Goal: Check status: Check status

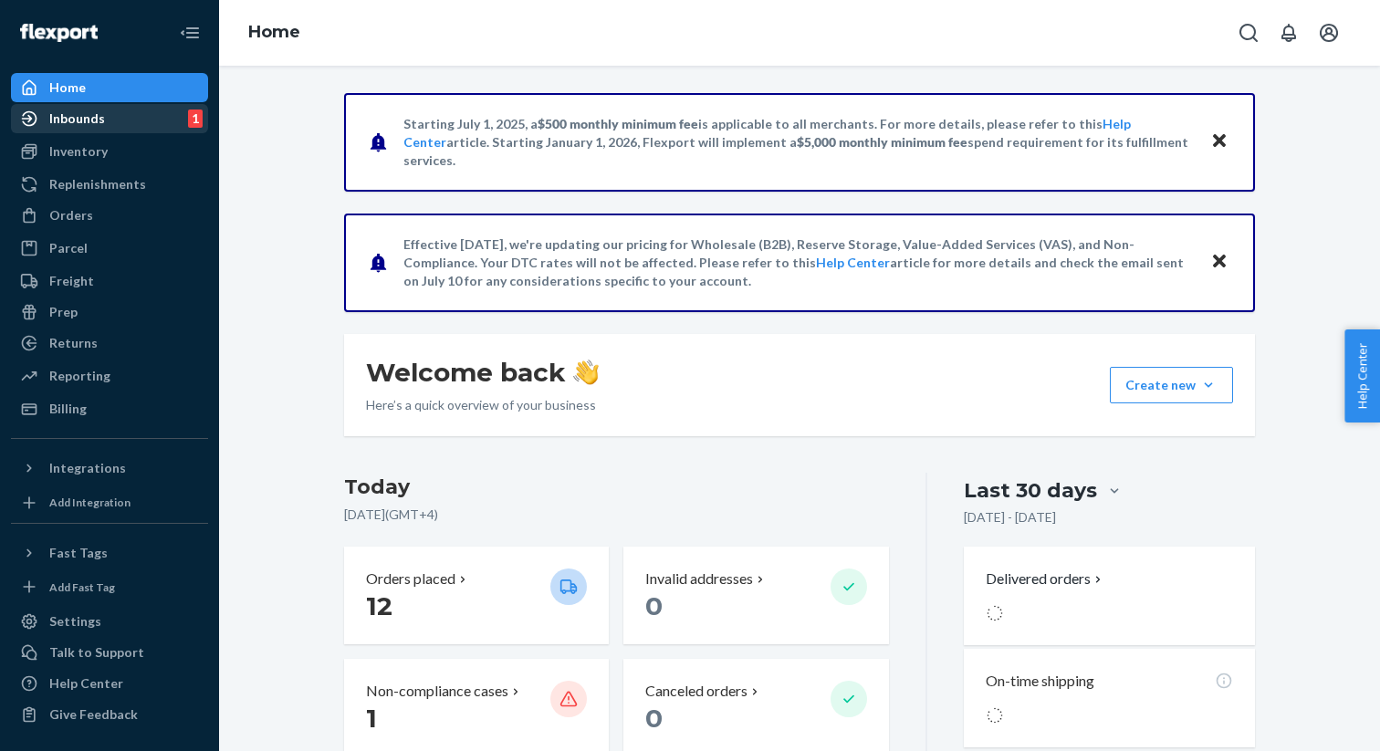
click at [119, 130] on div "Inbounds 1" at bounding box center [110, 119] width 194 height 26
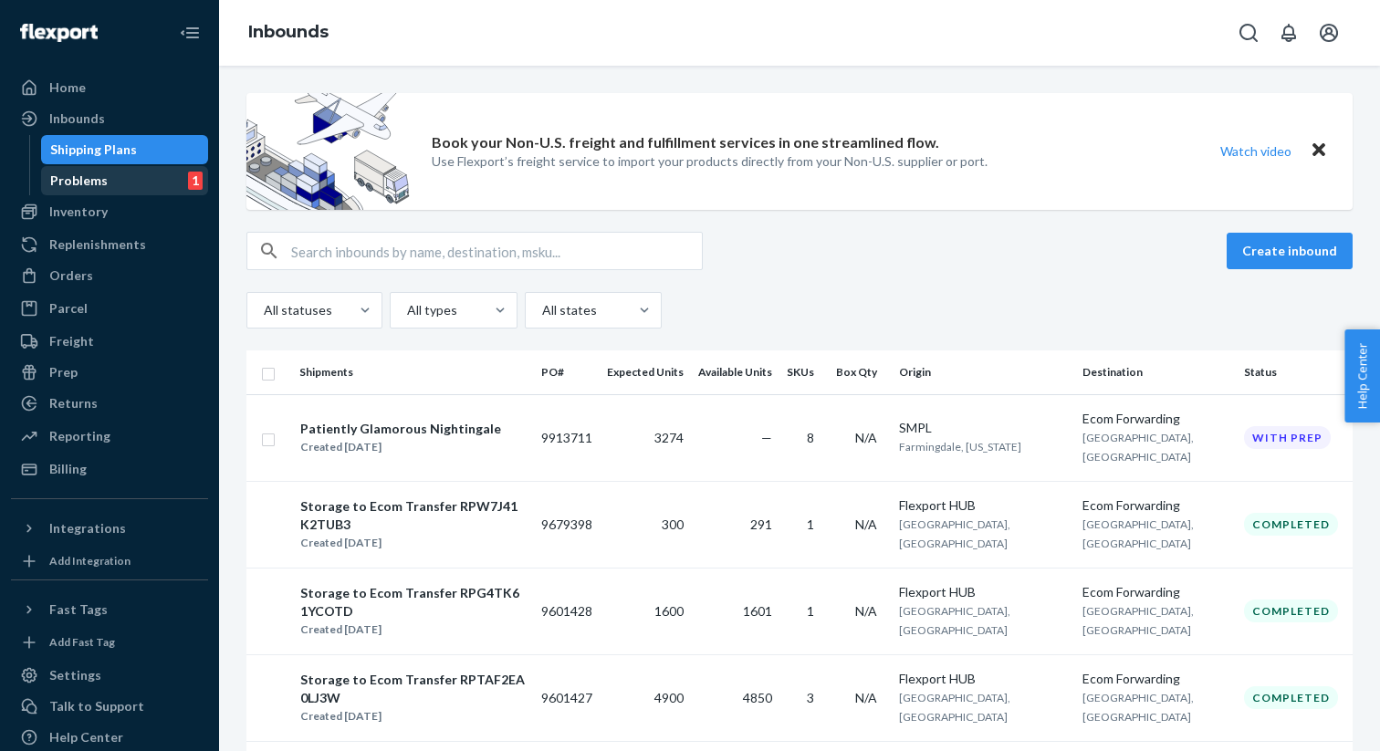
click at [173, 190] on div "Problems 1" at bounding box center [125, 181] width 164 height 26
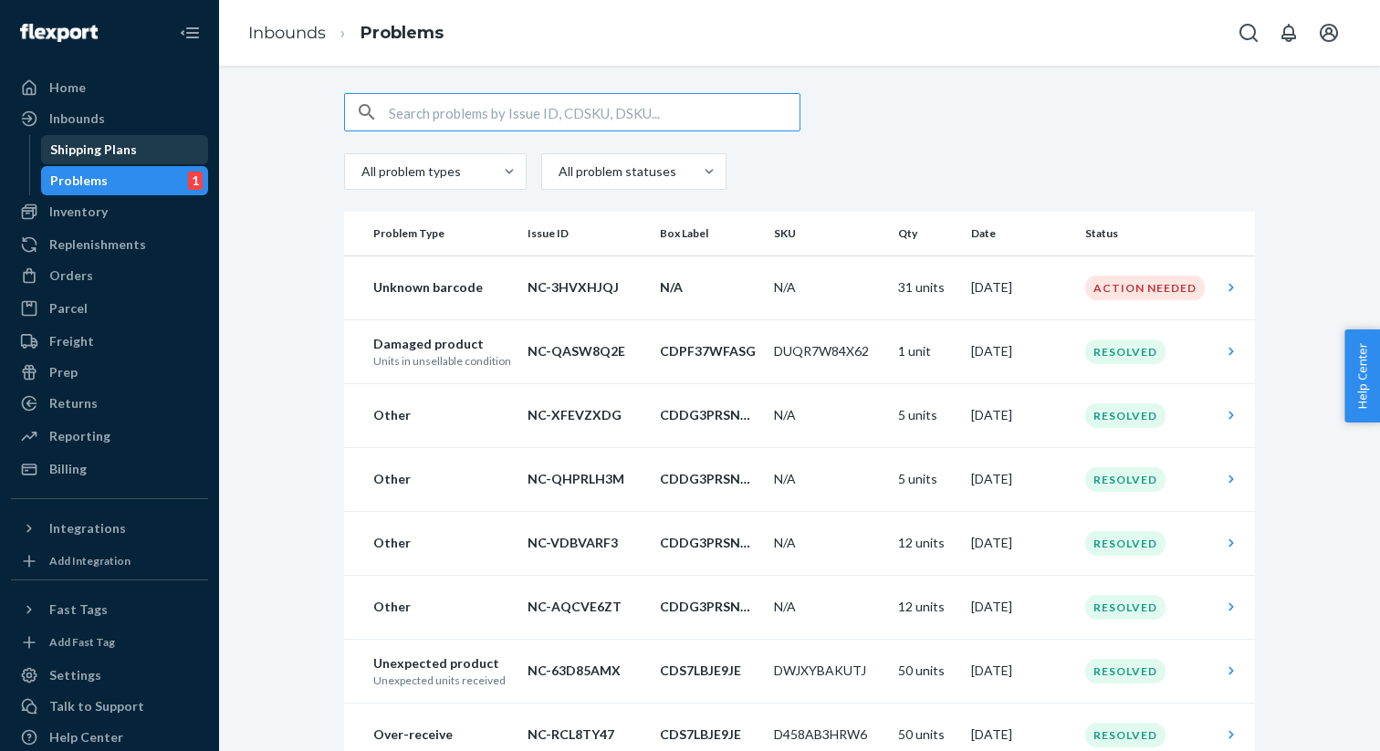
click at [140, 149] on div "Shipping Plans" at bounding box center [125, 150] width 164 height 26
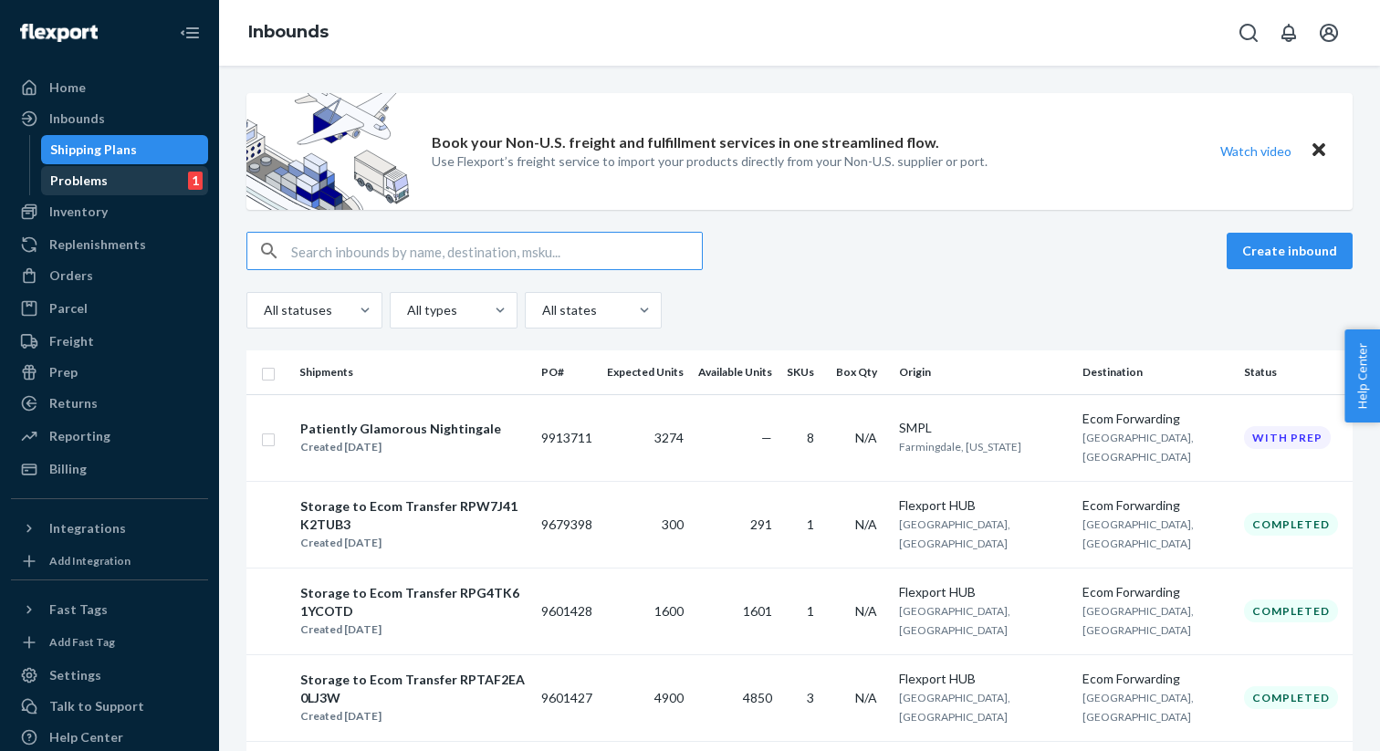
click at [135, 179] on div "Problems 1" at bounding box center [125, 181] width 164 height 26
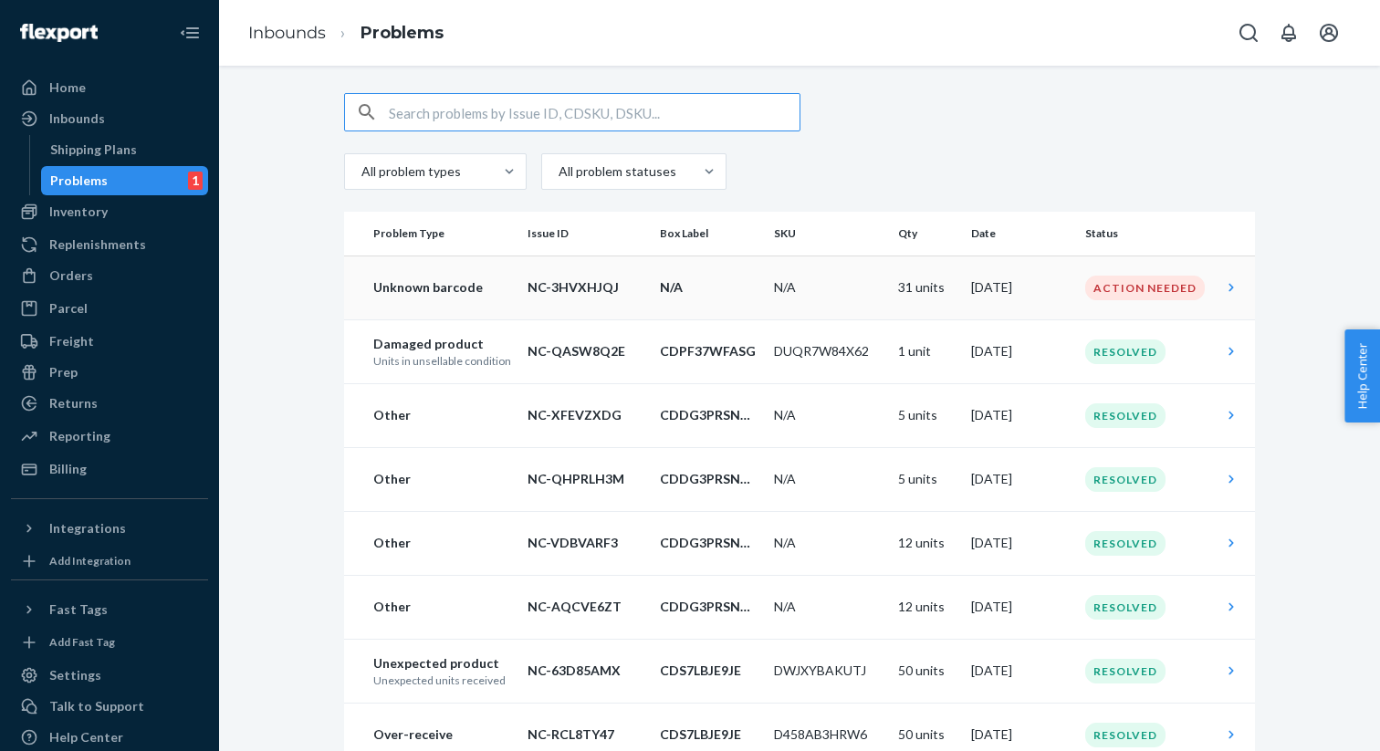
click at [1233, 293] on icon at bounding box center [1231, 287] width 18 height 18
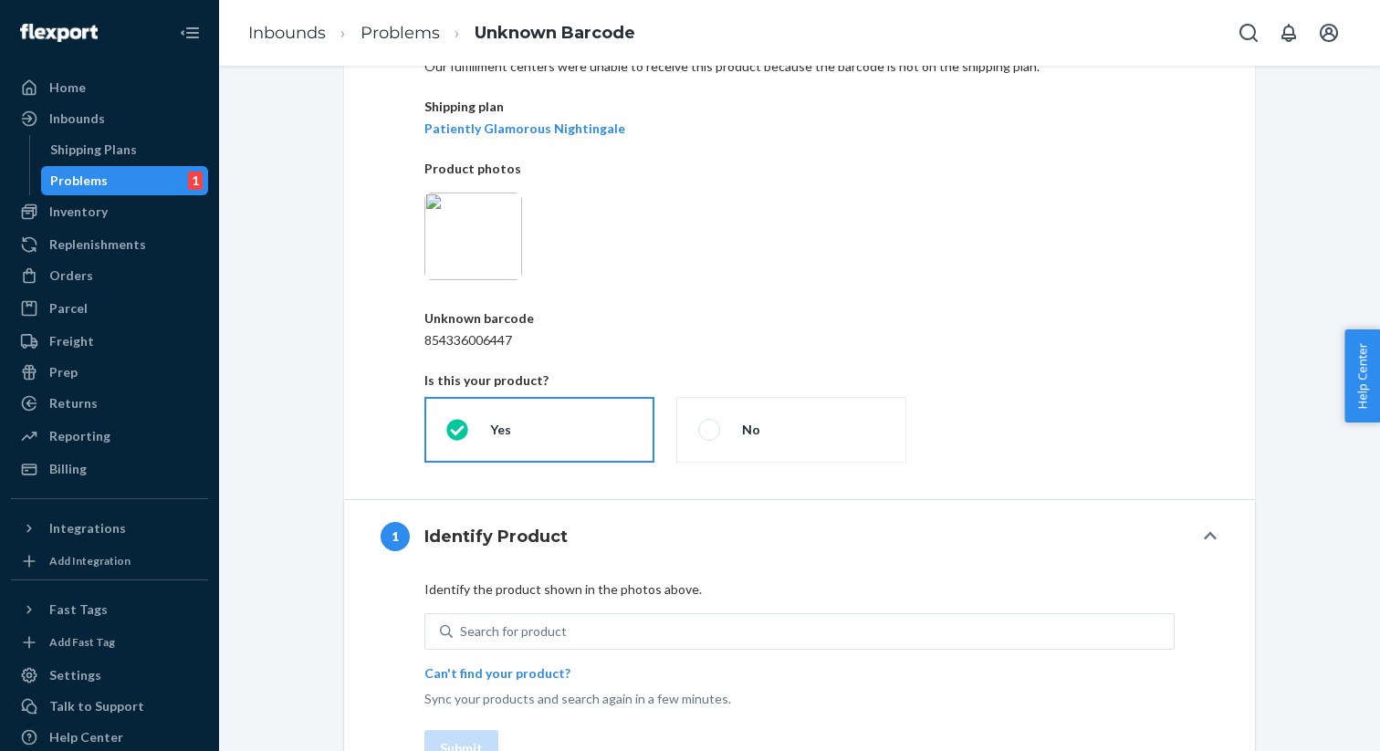
scroll to position [236, 0]
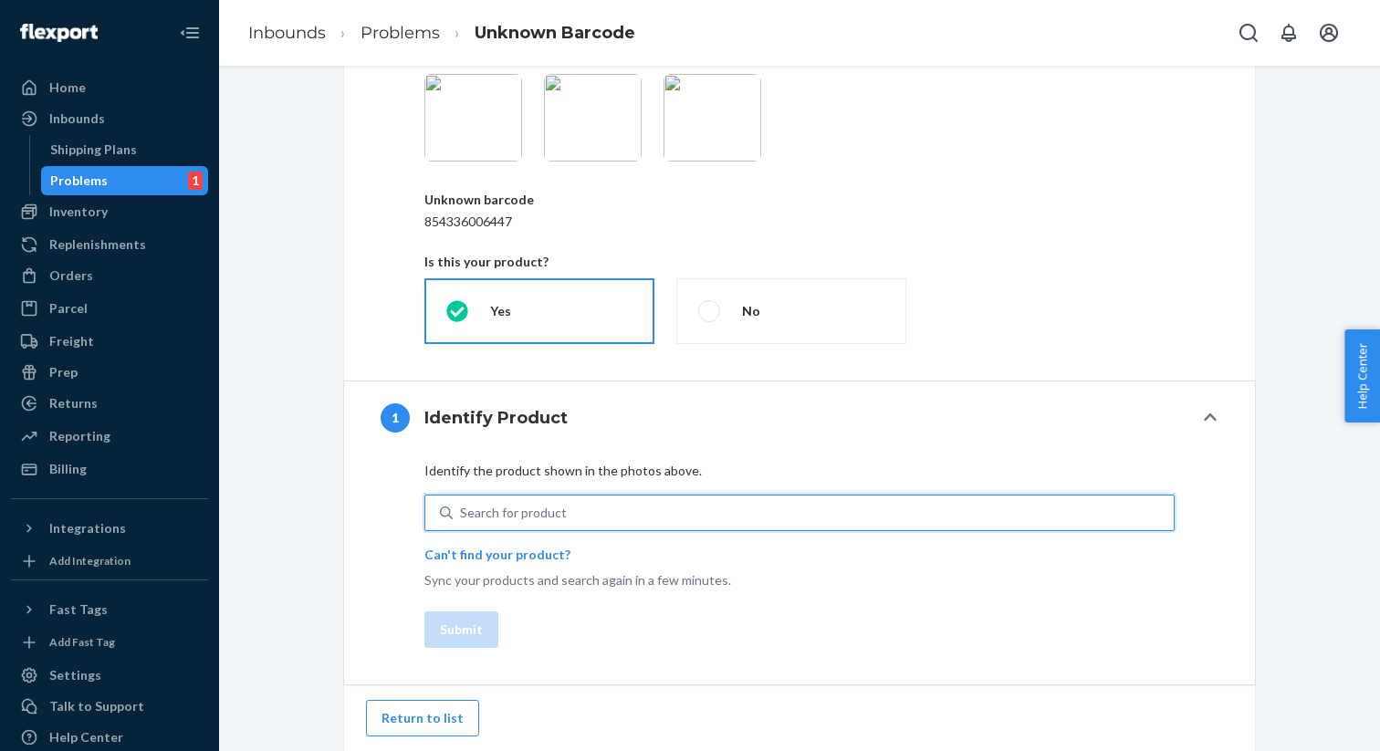
click at [631, 507] on div "Search for product" at bounding box center [813, 513] width 721 height 33
click at [462, 507] on input "0 results available. Use Up and Down to choose options, press Enter to select t…" at bounding box center [461, 513] width 2 height 18
click at [528, 516] on div "Search for product" at bounding box center [513, 513] width 107 height 18
click at [462, 516] on input "0 results available. Use Up and Down to choose options, press Enter to select t…" at bounding box center [461, 513] width 2 height 18
click at [528, 516] on div "Search for product" at bounding box center [513, 513] width 107 height 18
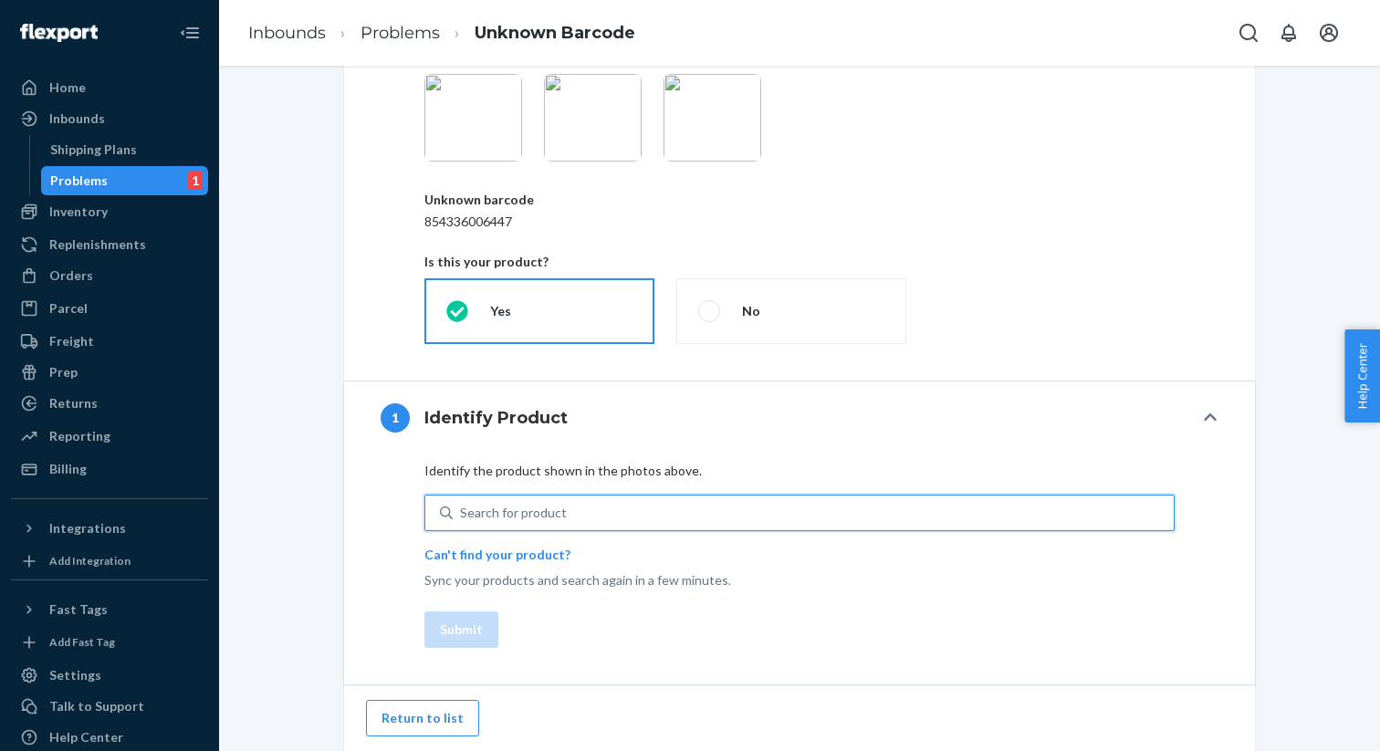
click at [462, 516] on input "0 results available. Use Up and Down to choose options, press Enter to select t…" at bounding box center [461, 513] width 2 height 18
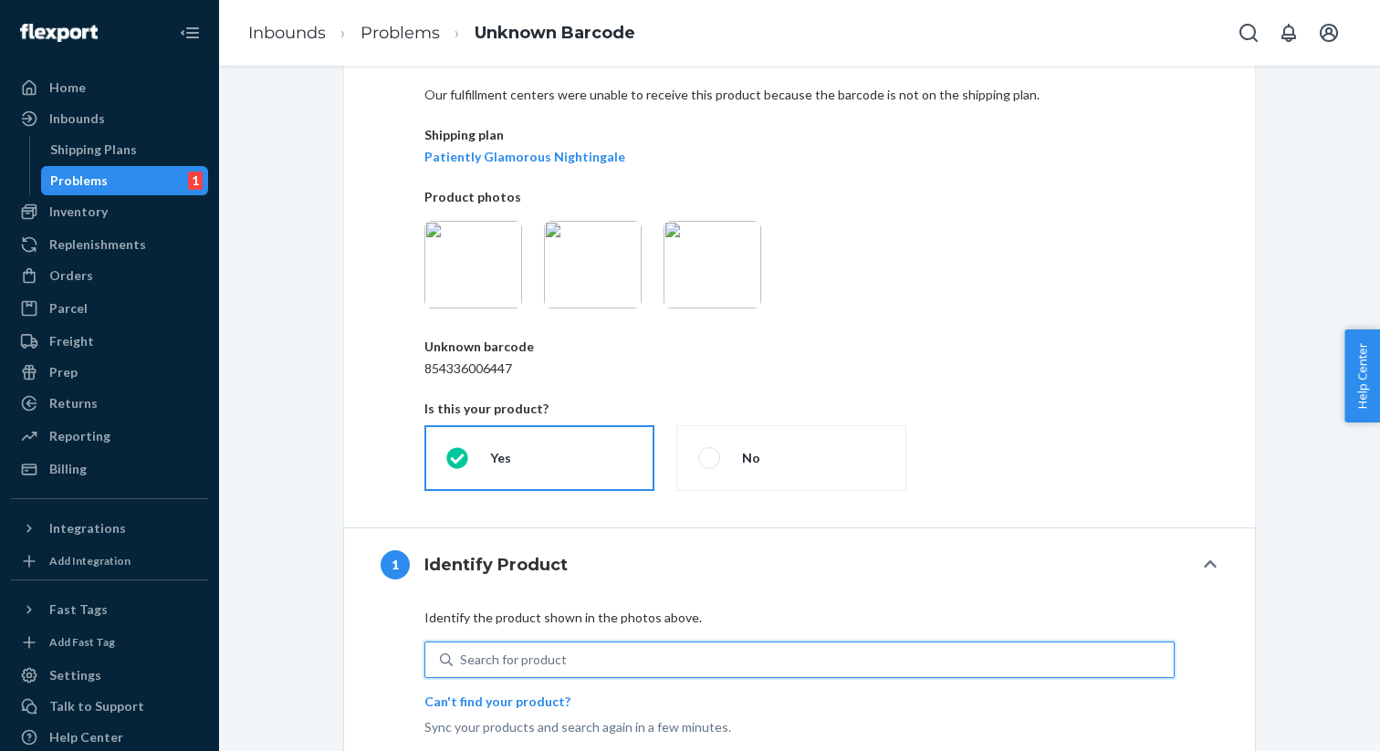
scroll to position [0, 0]
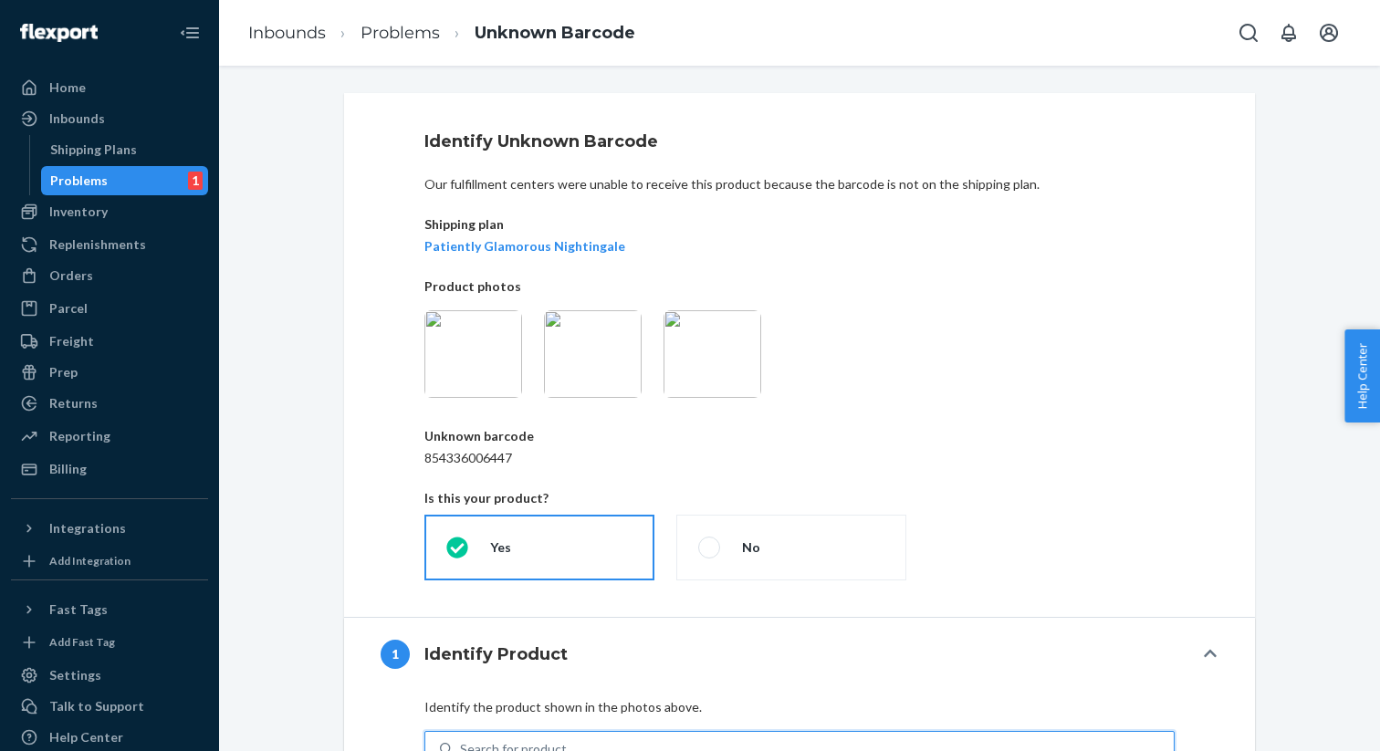
click at [497, 356] on img at bounding box center [473, 354] width 98 height 88
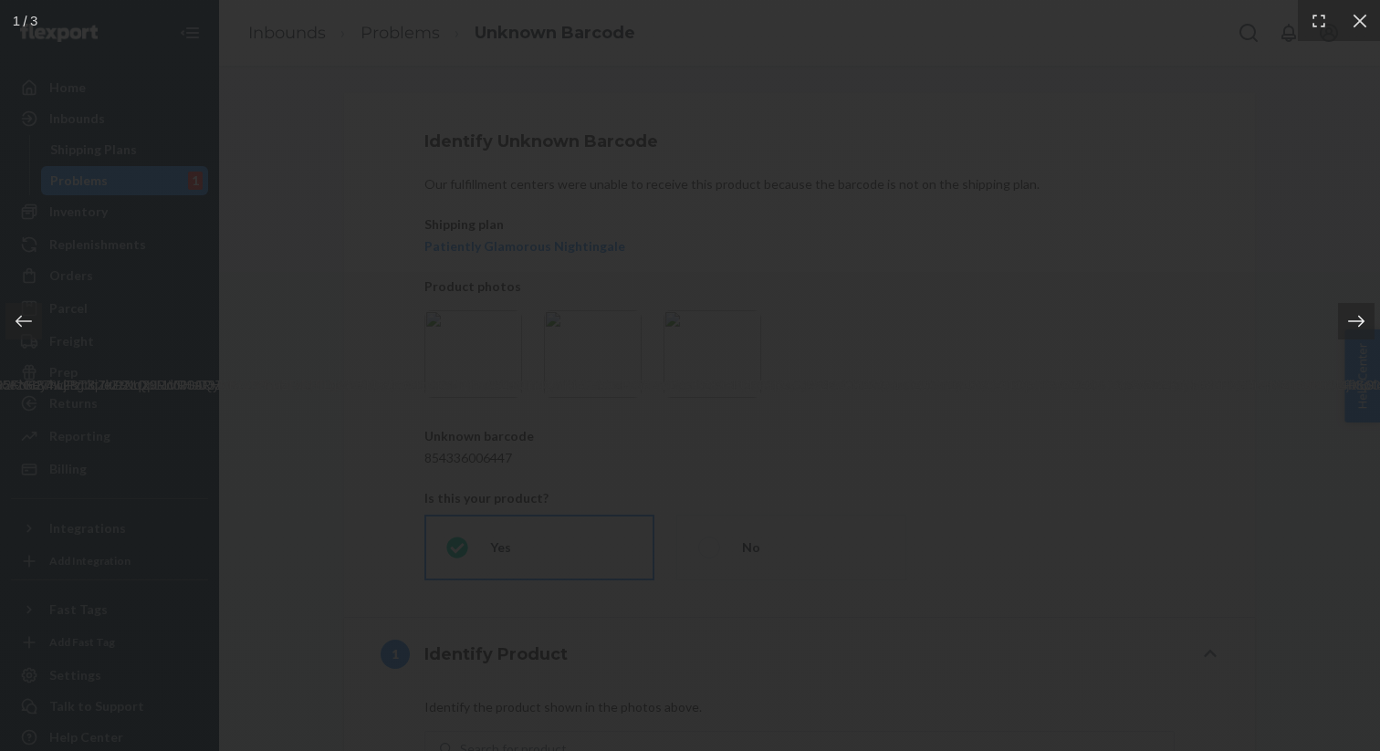
click at [1349, 320] on icon at bounding box center [1356, 321] width 18 height 18
click at [1350, 320] on icon at bounding box center [1356, 321] width 16 height 12
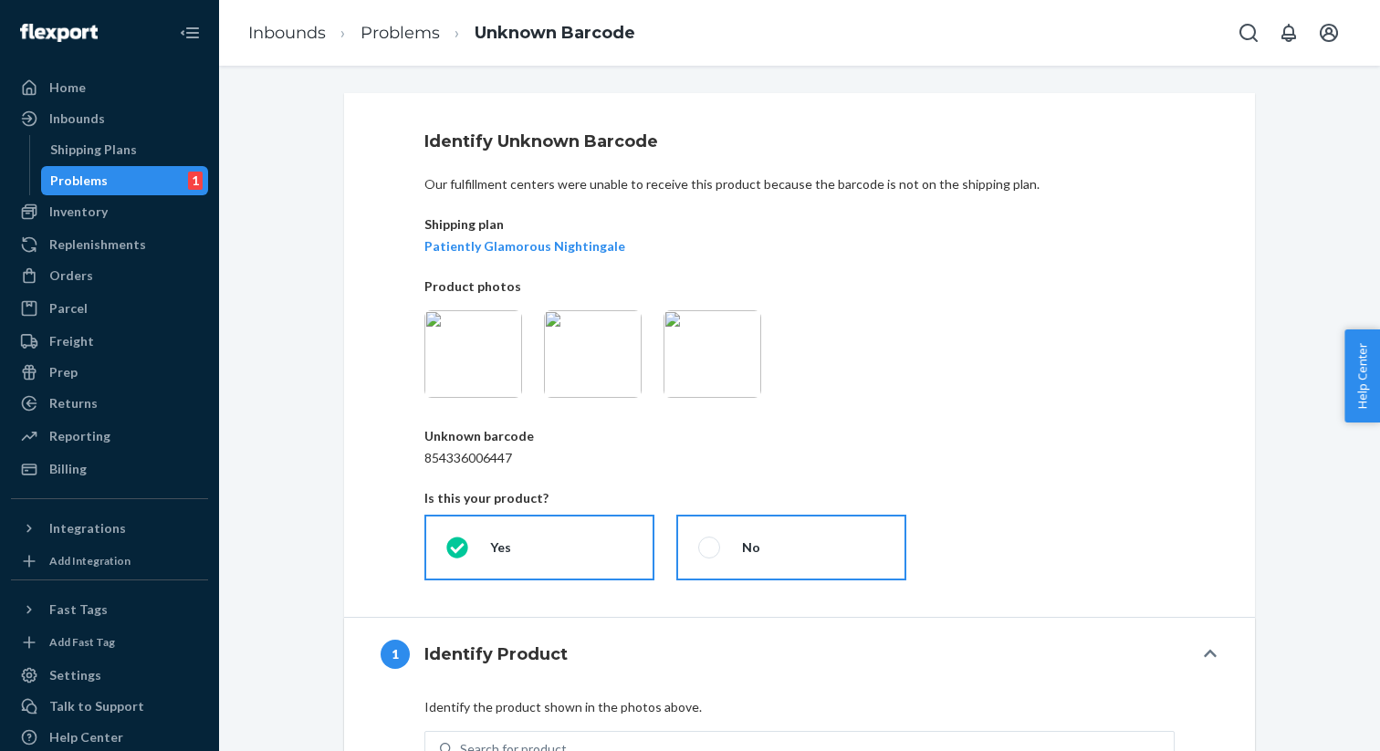
click at [717, 554] on span at bounding box center [709, 548] width 22 height 22
click at [710, 554] on input "No" at bounding box center [704, 548] width 12 height 12
radio input "true"
radio input "false"
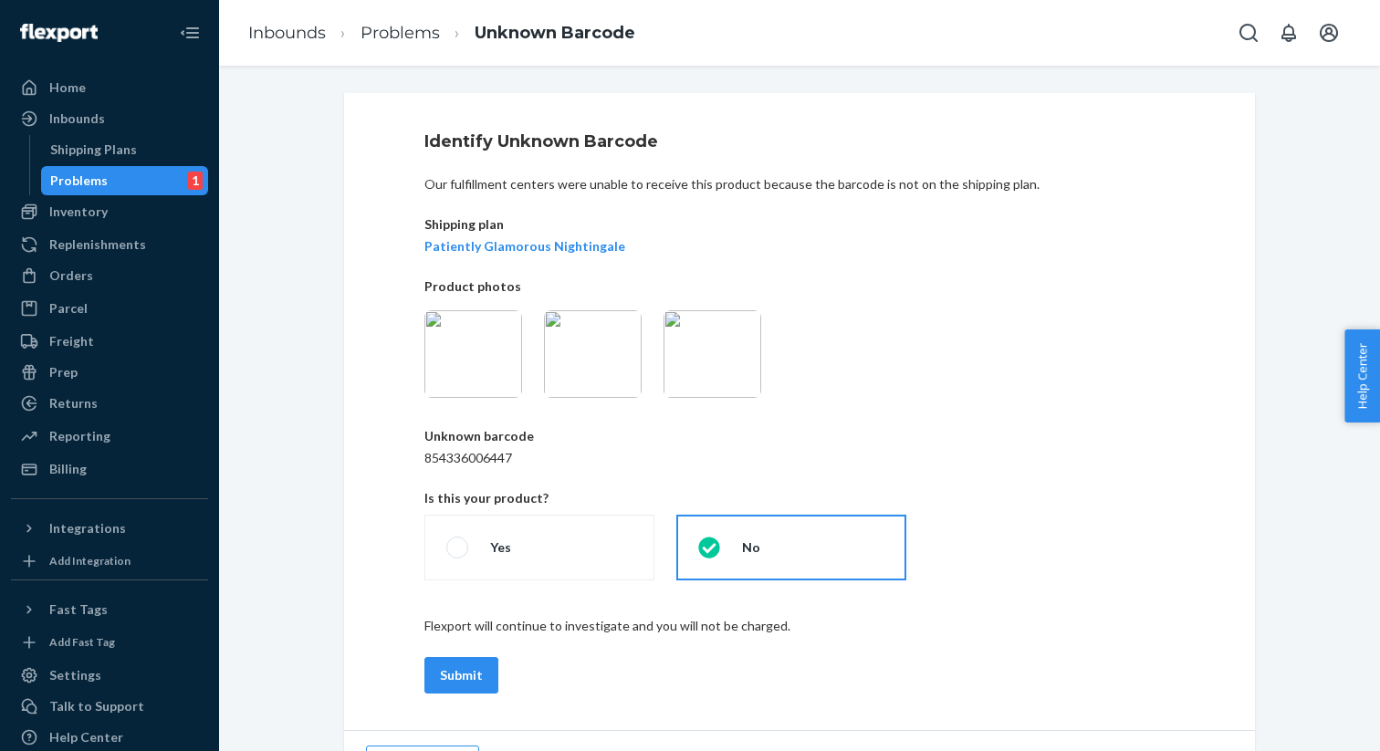
scroll to position [46, 0]
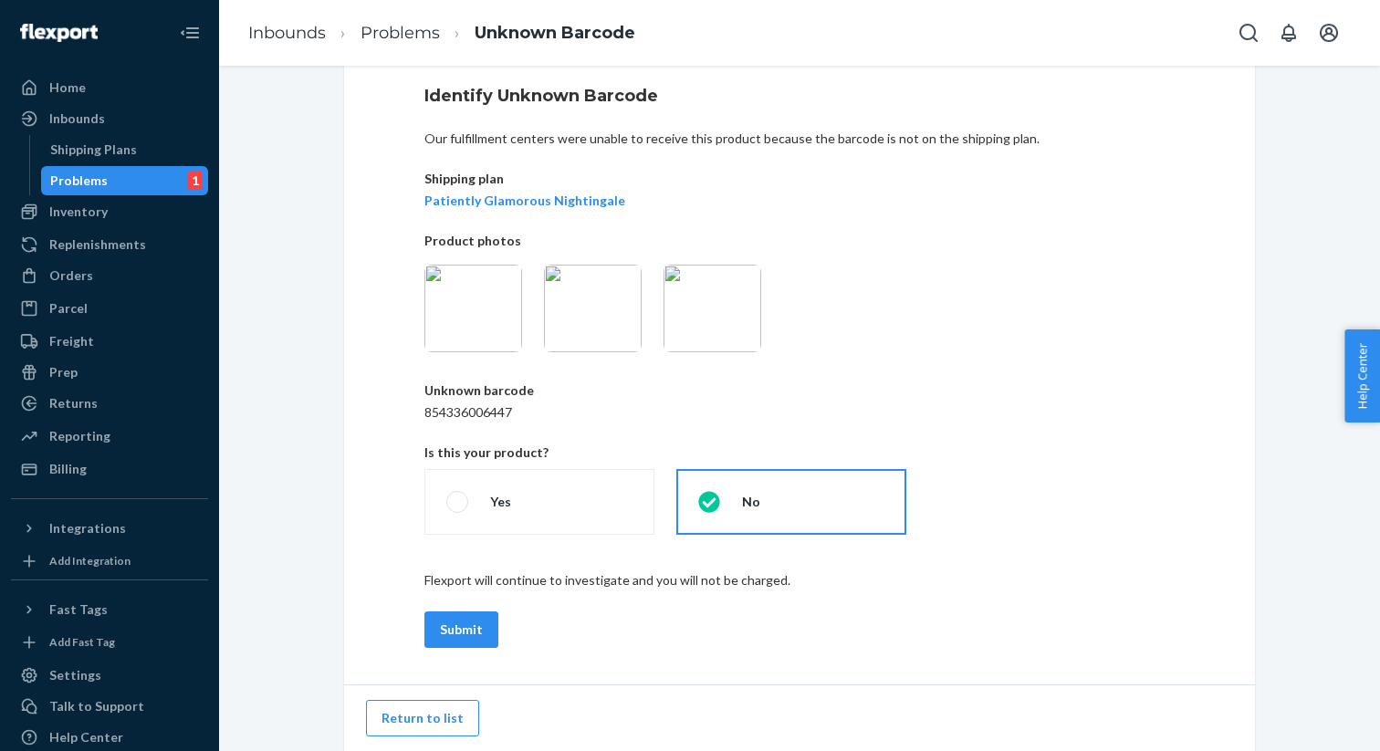
click at [691, 328] on img at bounding box center [713, 309] width 98 height 88
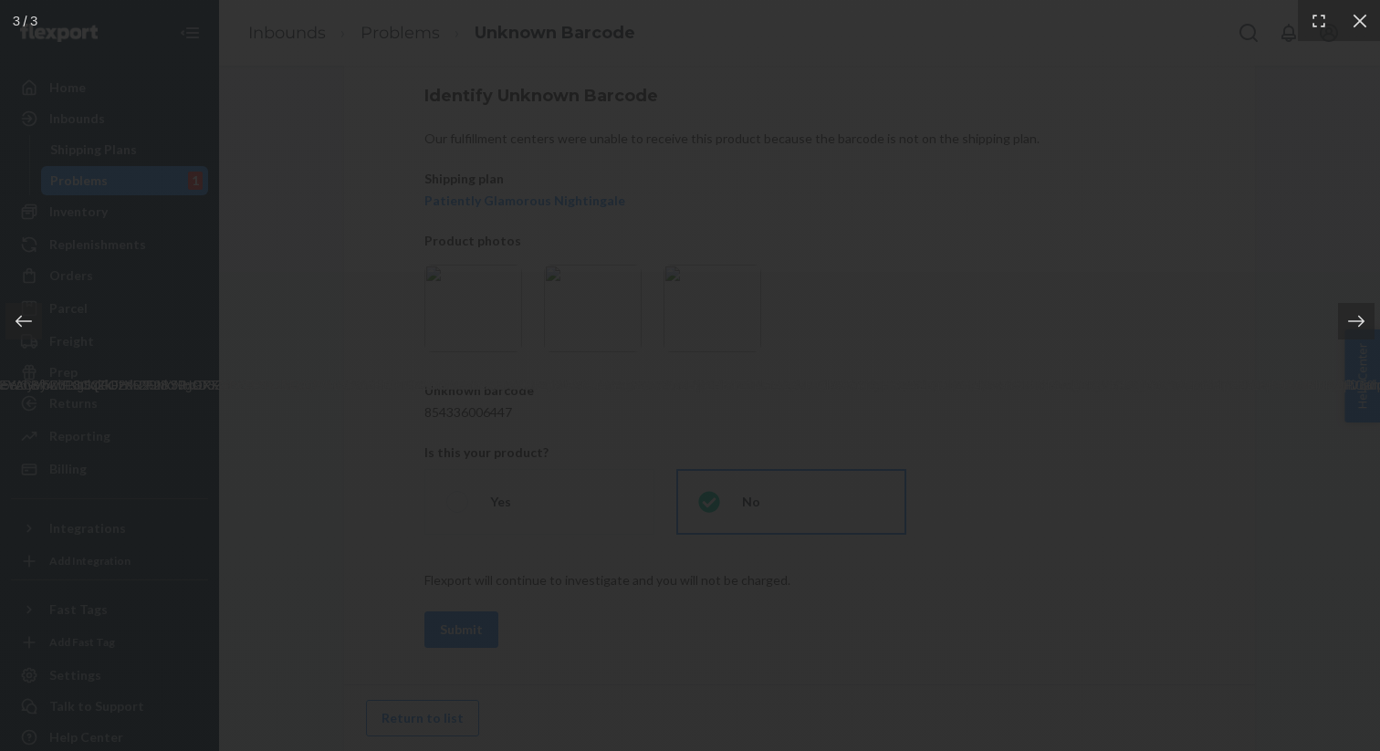
click at [693, 394] on img at bounding box center [690, 376] width 10942 height 37
click at [691, 394] on img at bounding box center [690, 376] width 10942 height 37
click at [1356, 28] on icon at bounding box center [1360, 21] width 18 height 18
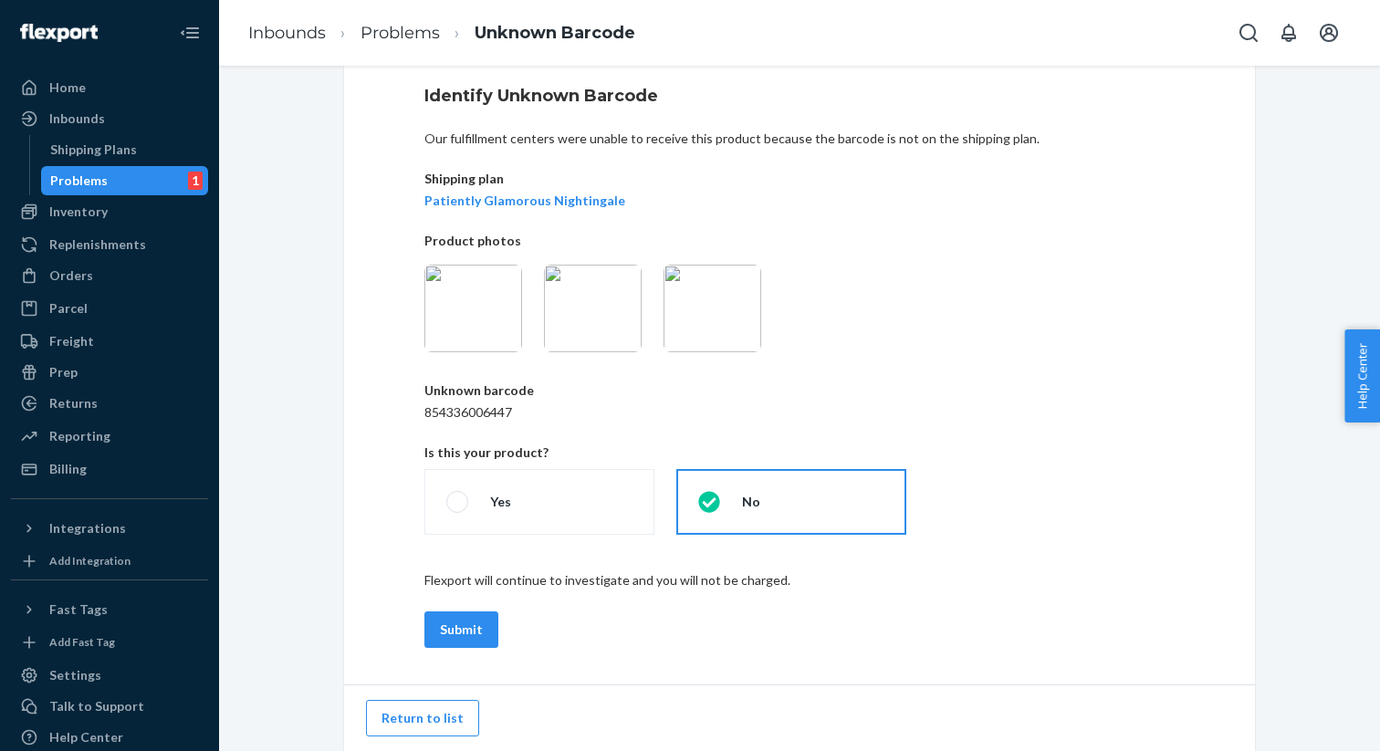
click at [471, 318] on img at bounding box center [473, 309] width 98 height 88
click at [423, 711] on button "Return to list" at bounding box center [422, 718] width 113 height 37
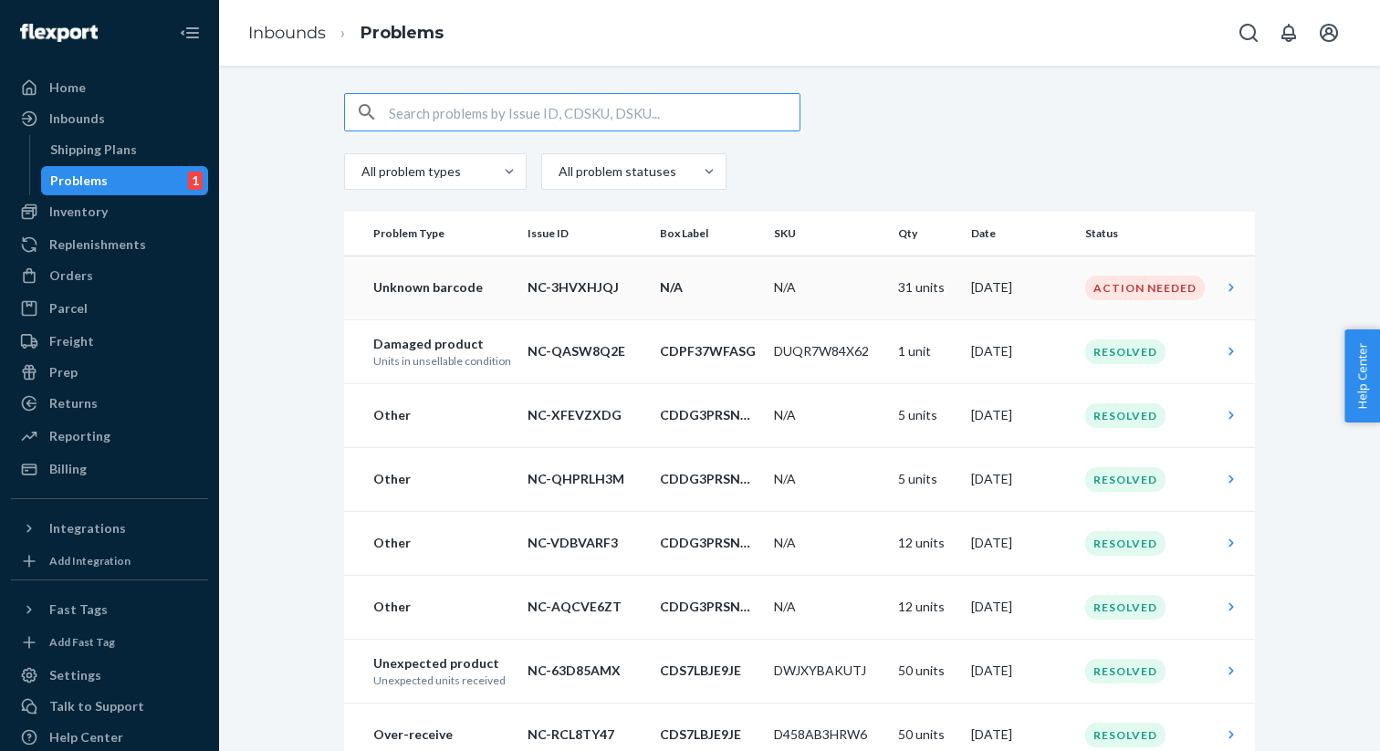
click at [814, 282] on td "N/A" at bounding box center [829, 288] width 124 height 64
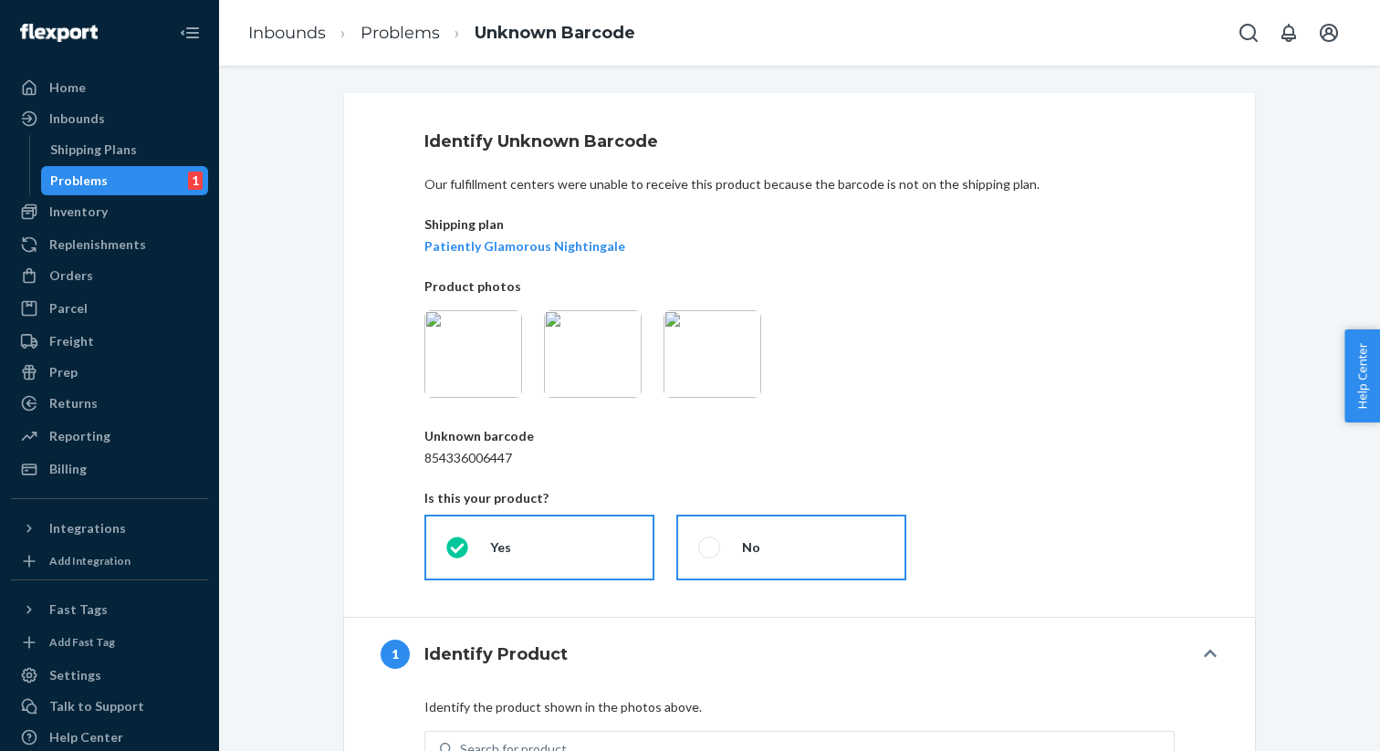
click at [732, 534] on label "No" at bounding box center [791, 548] width 230 height 66
click at [710, 542] on input "No" at bounding box center [704, 548] width 12 height 12
radio input "true"
radio input "false"
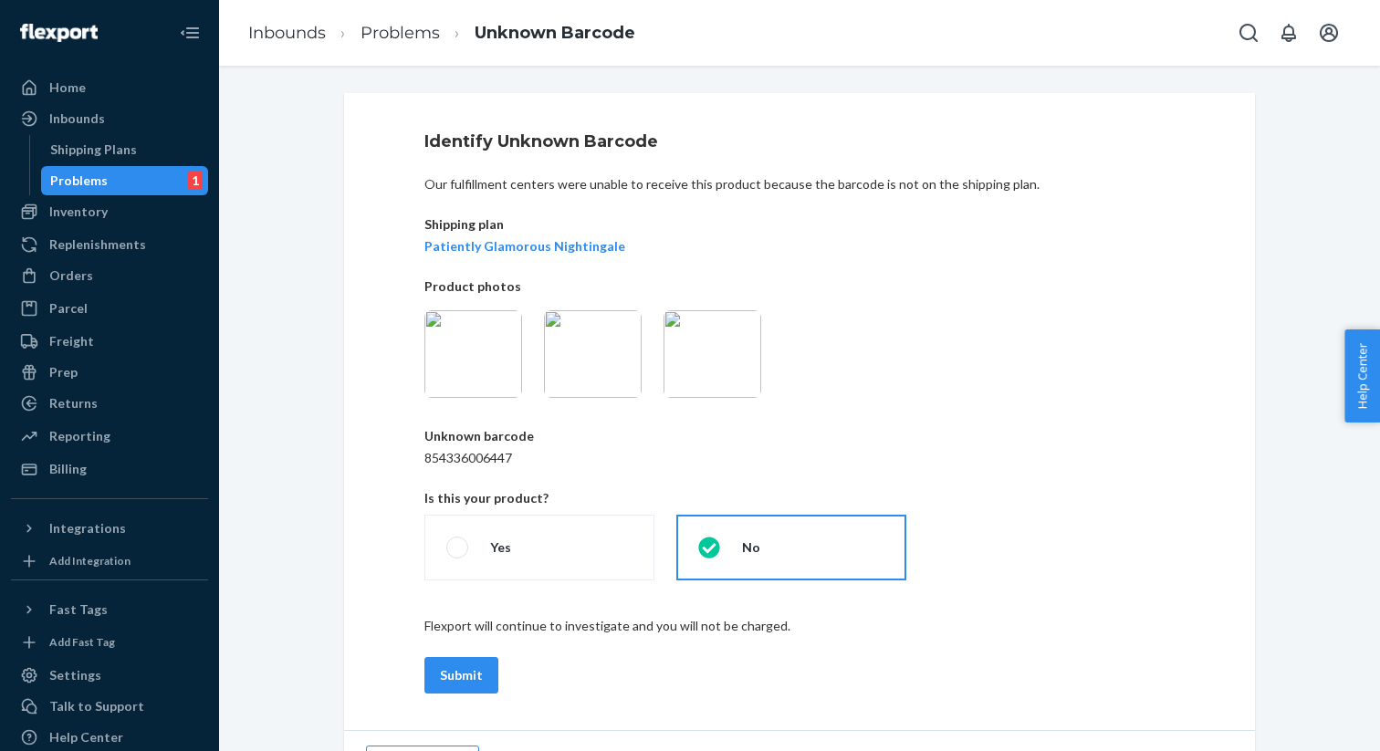
scroll to position [46, 0]
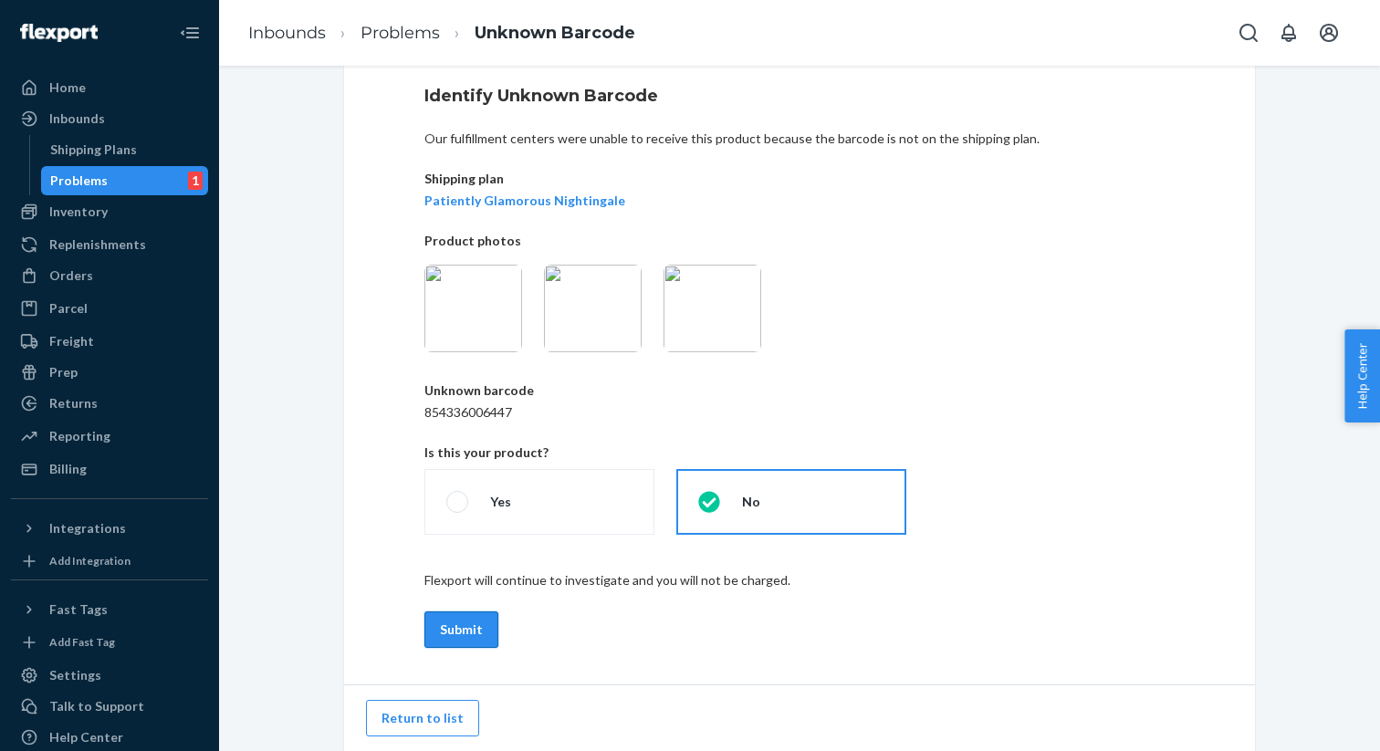
click at [476, 628] on button "Submit" at bounding box center [461, 630] width 74 height 37
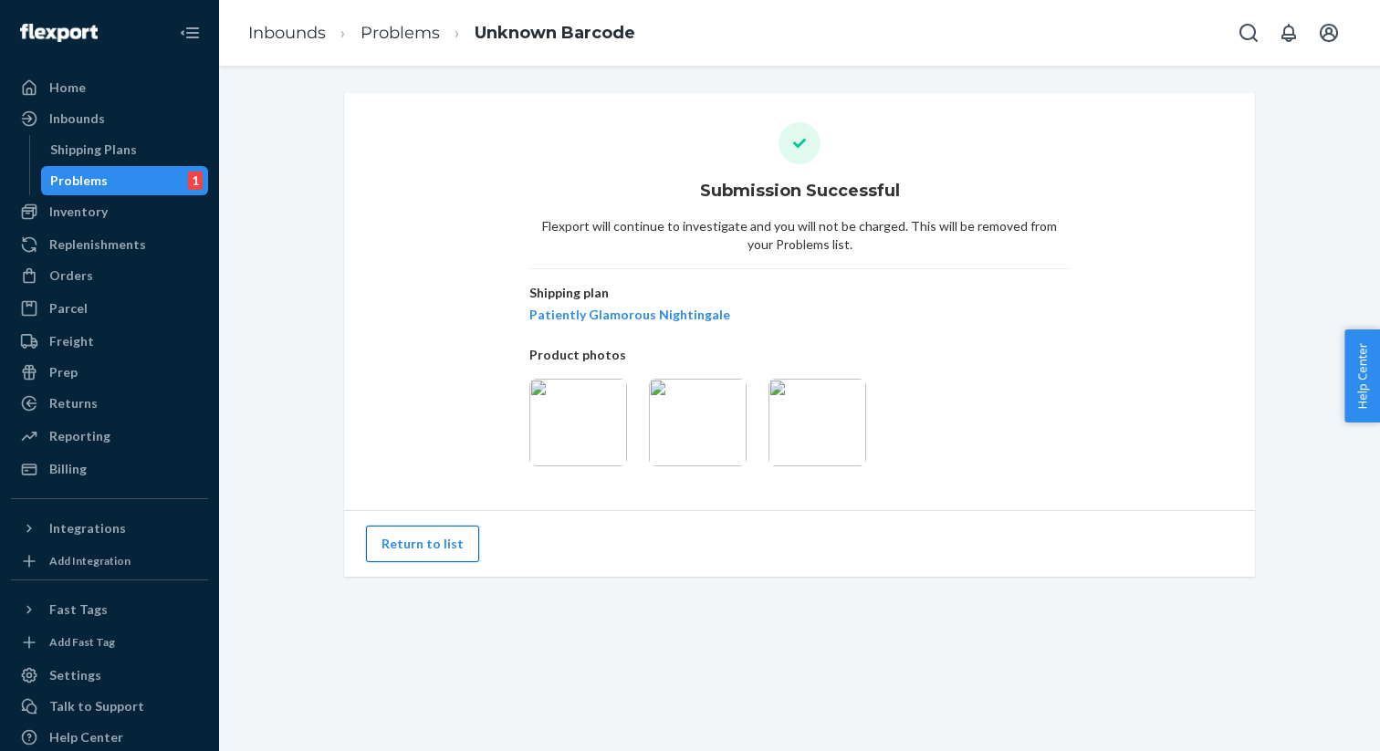
click at [415, 549] on button "Return to list" at bounding box center [422, 544] width 113 height 37
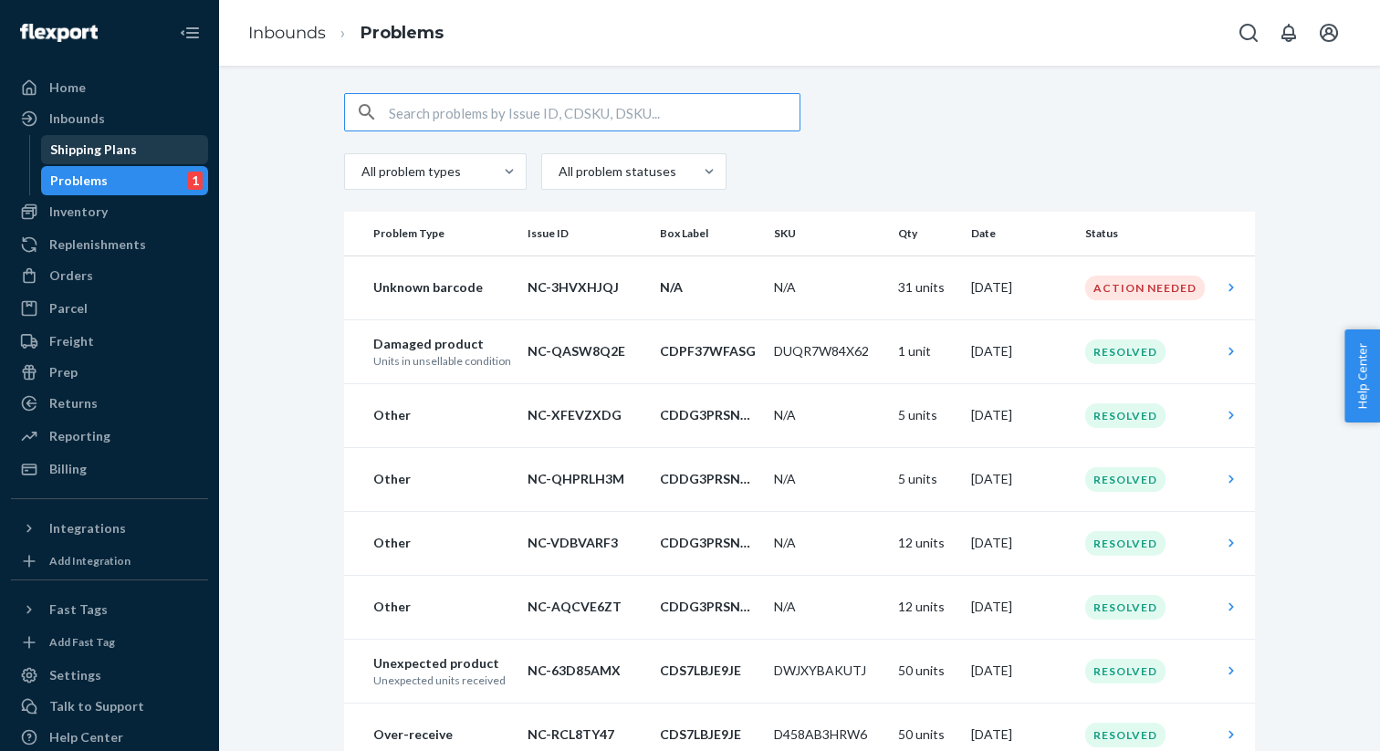
click at [90, 148] on div "Shipping Plans" at bounding box center [93, 150] width 87 height 18
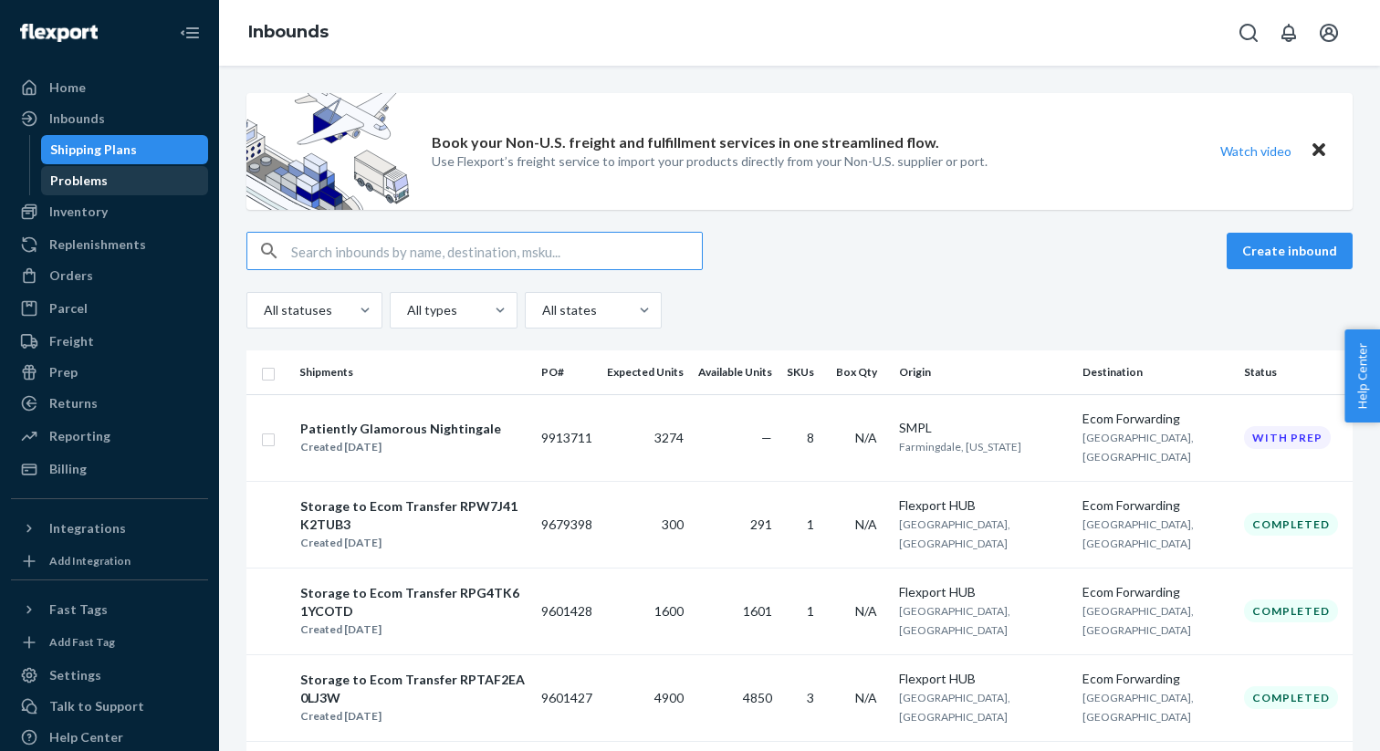
click at [106, 179] on div "Problems" at bounding box center [125, 181] width 164 height 26
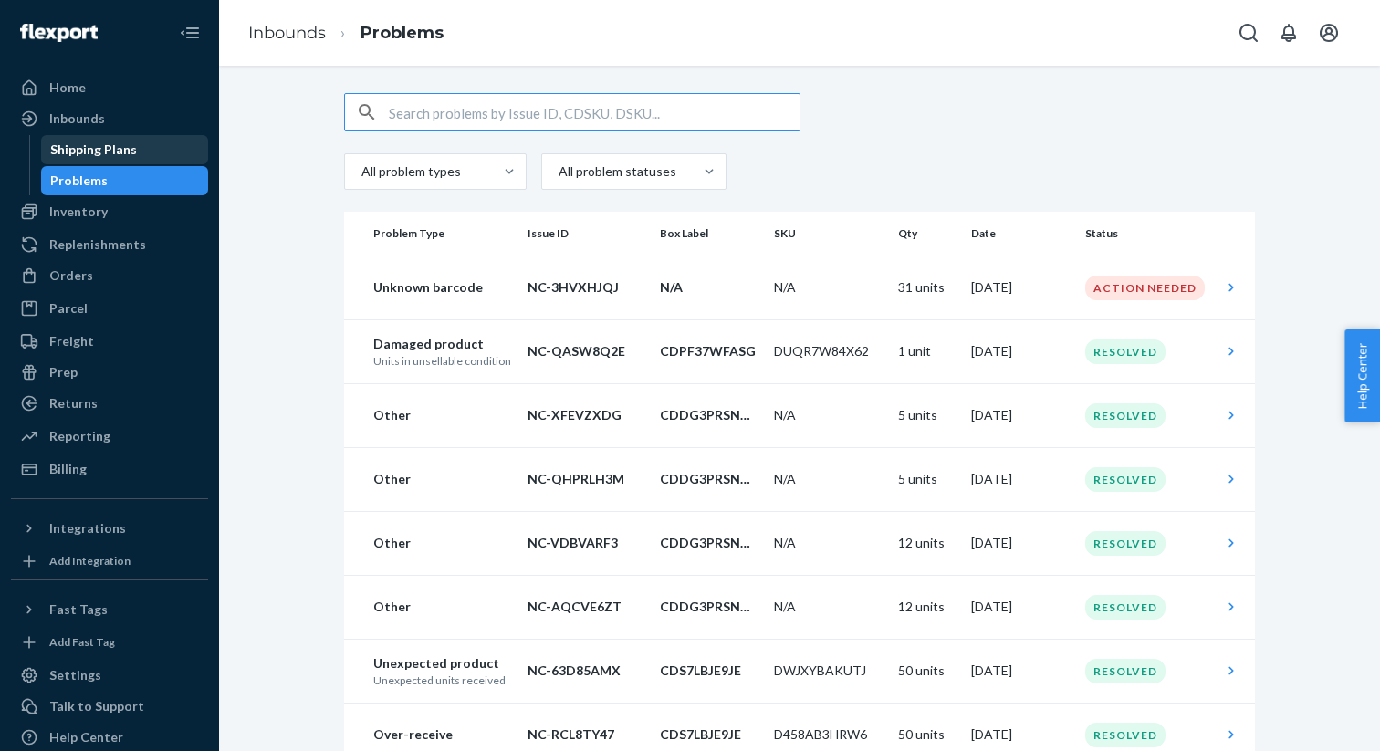
click at [102, 141] on div "Shipping Plans" at bounding box center [93, 150] width 87 height 18
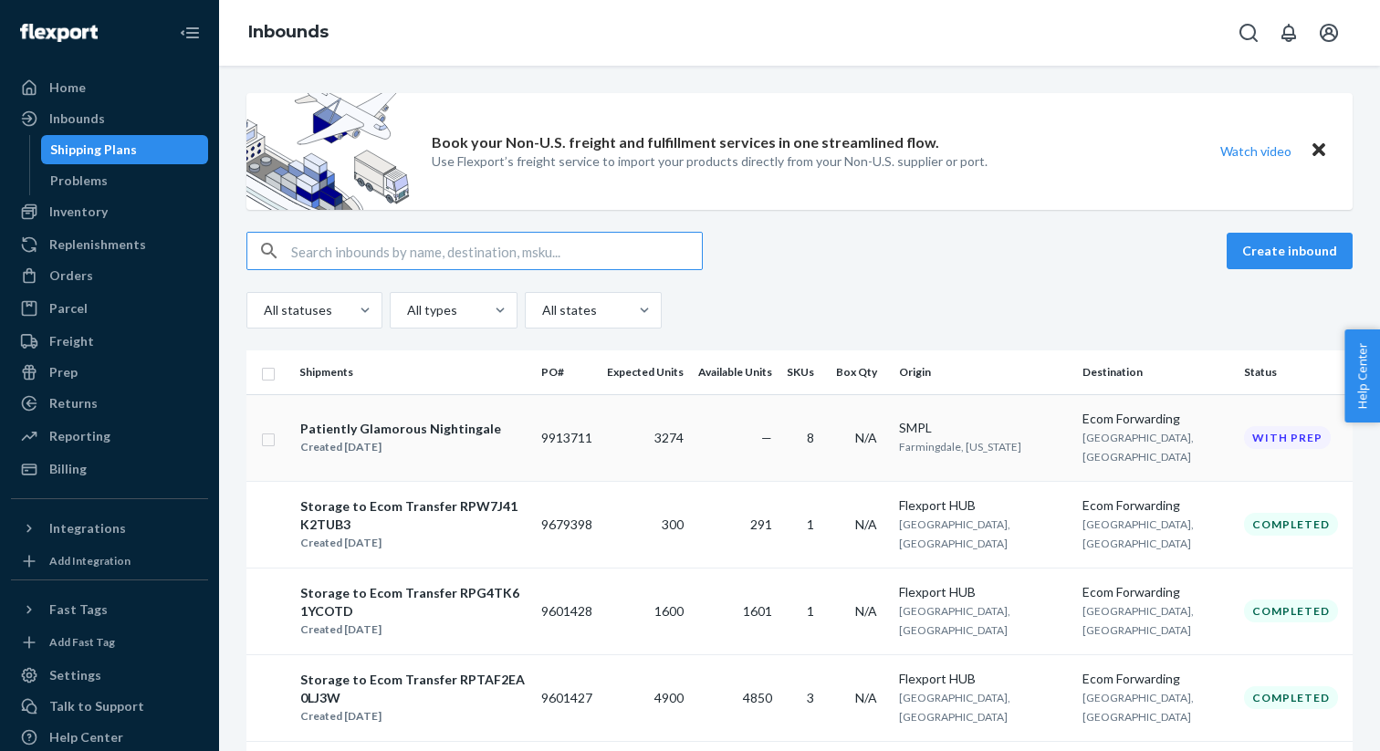
click at [439, 441] on div "Created [DATE]" at bounding box center [400, 447] width 201 height 18
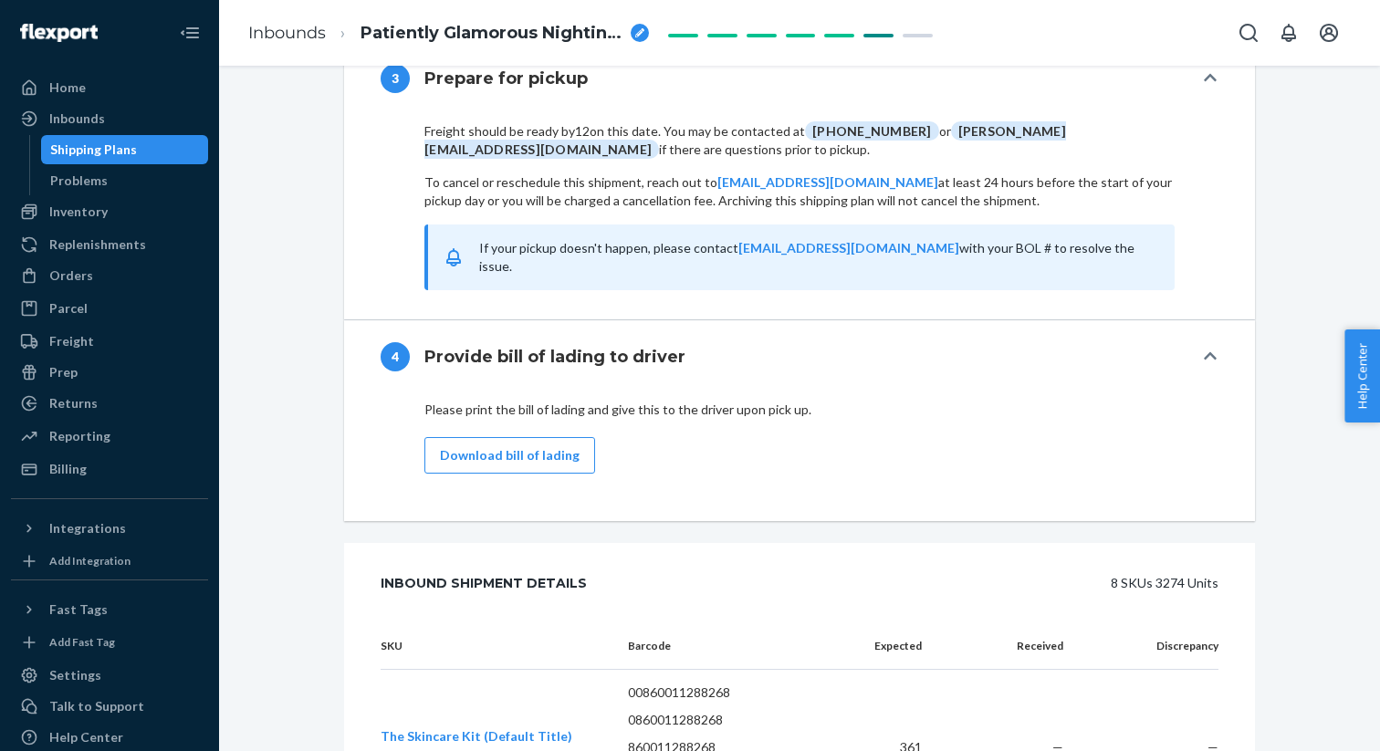
scroll to position [2217, 0]
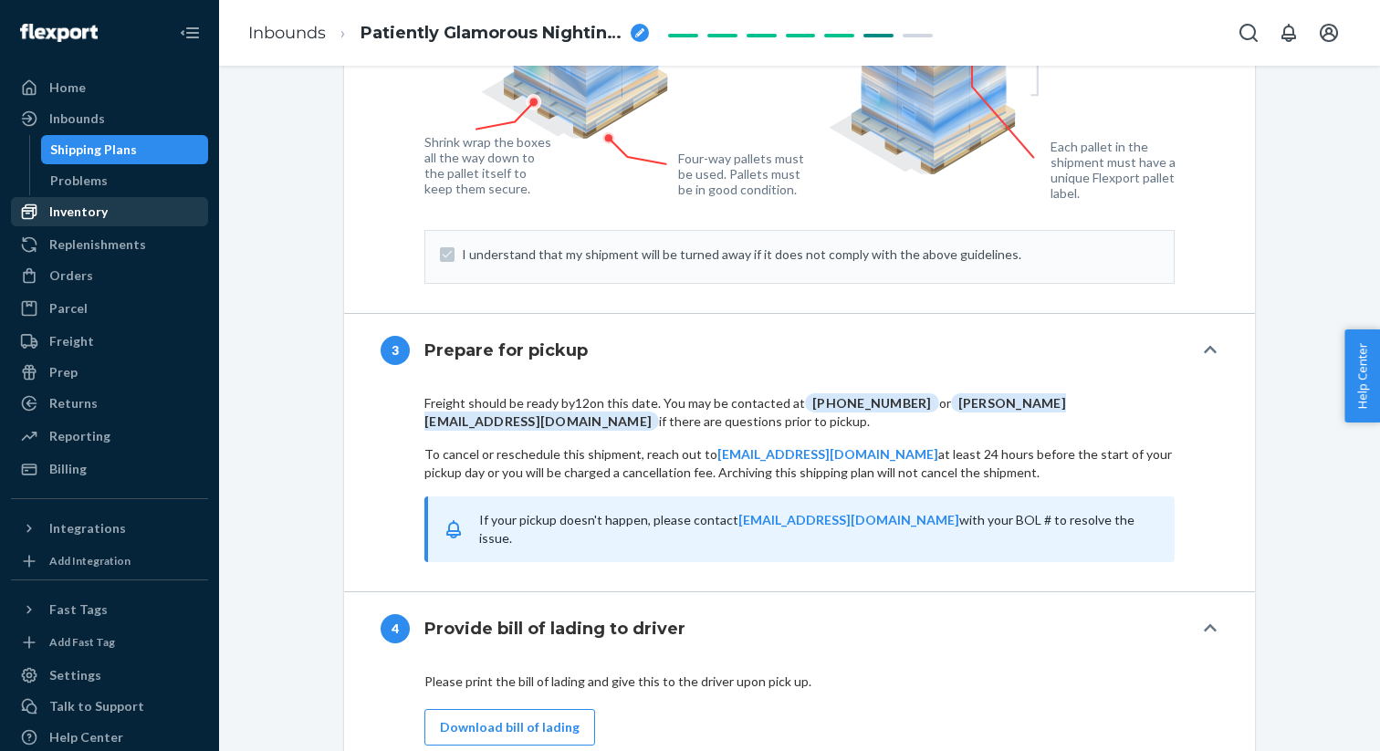
click at [78, 212] on div "Inventory" at bounding box center [78, 212] width 58 height 18
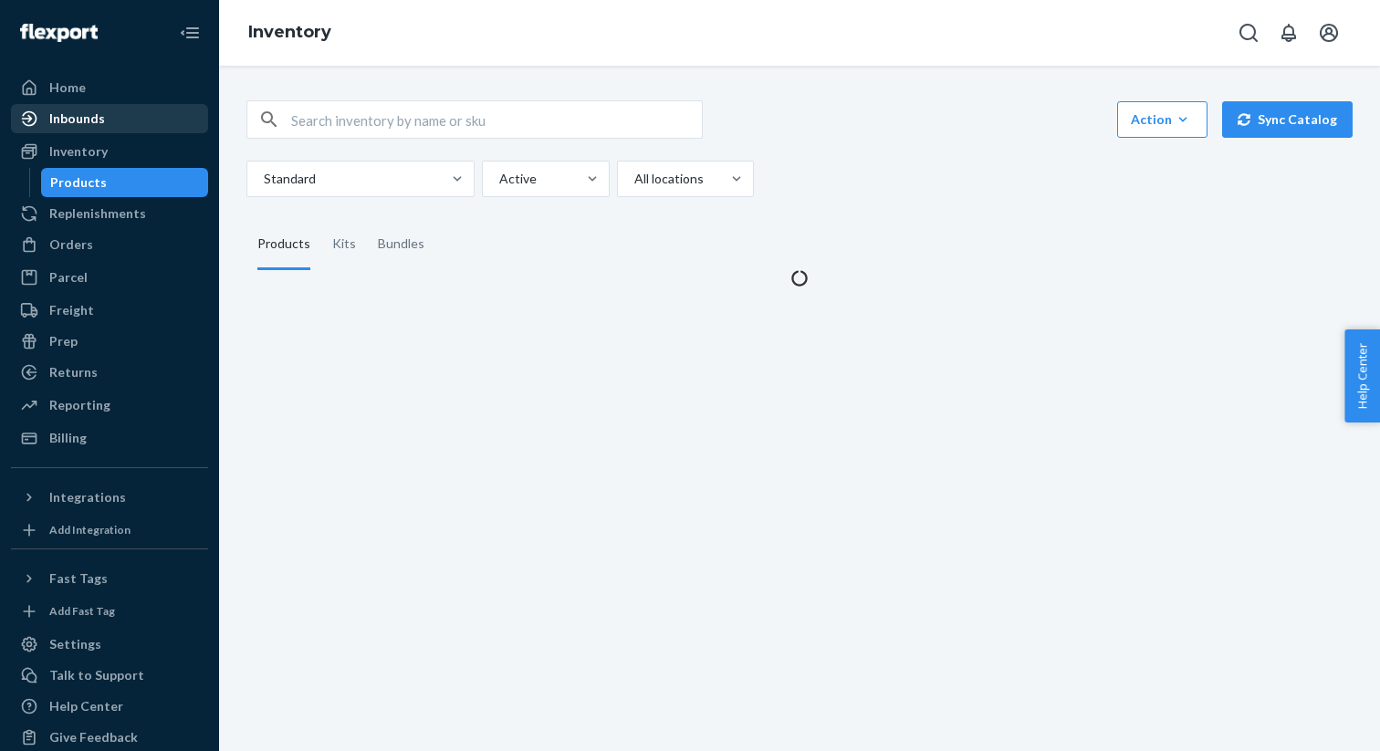
click at [68, 122] on div "Inbounds" at bounding box center [77, 119] width 56 height 18
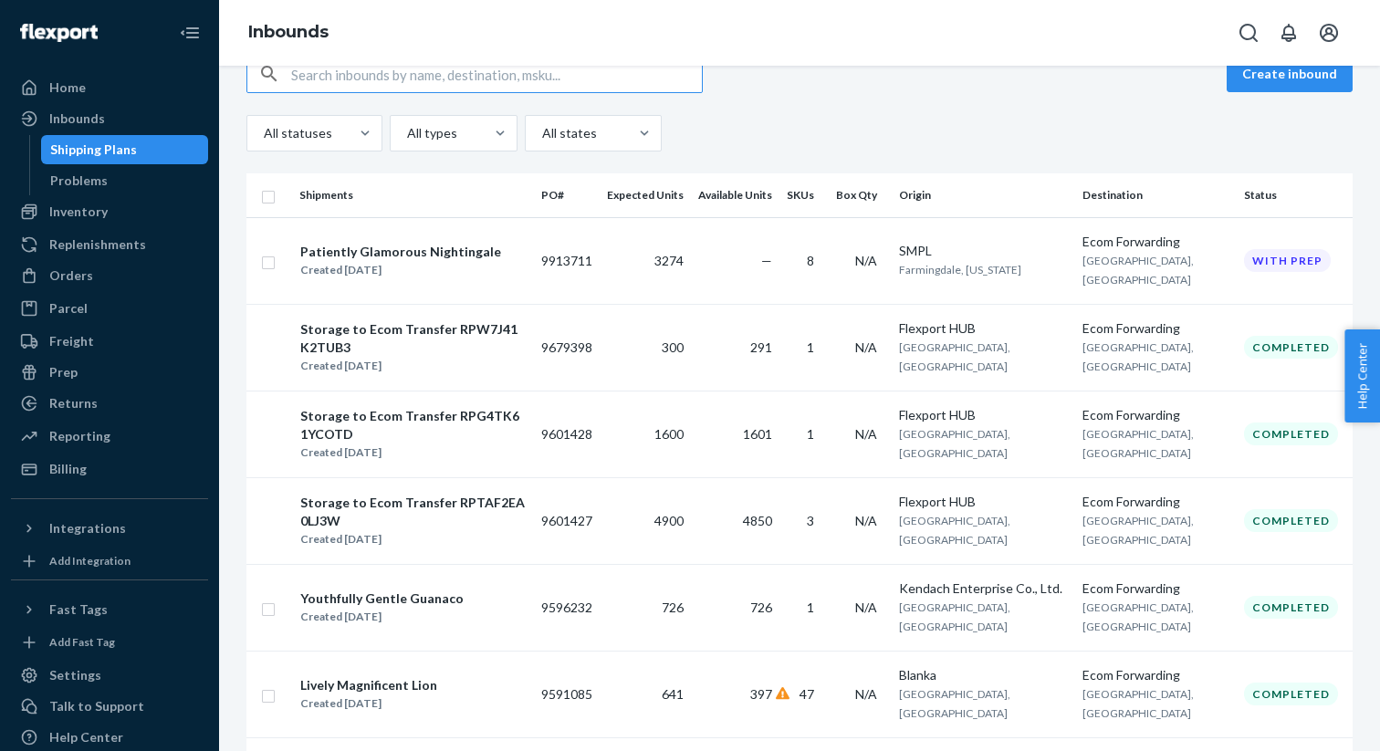
scroll to position [179, 0]
click at [436, 510] on div "Storage to Ecom Transfer RPTAF2EA0LJ3W" at bounding box center [412, 510] width 225 height 37
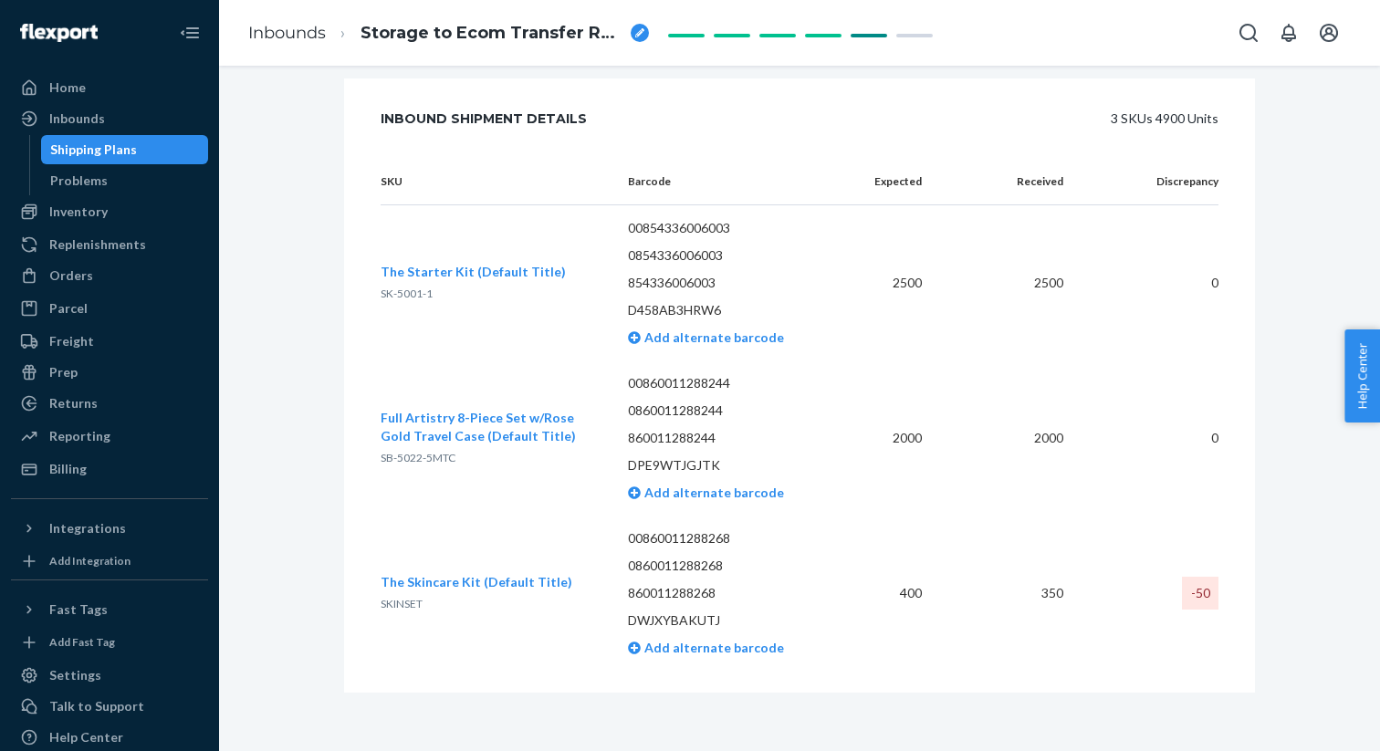
scroll to position [772, 0]
click at [445, 271] on span "The Starter Kit (Default Title)" at bounding box center [473, 272] width 185 height 16
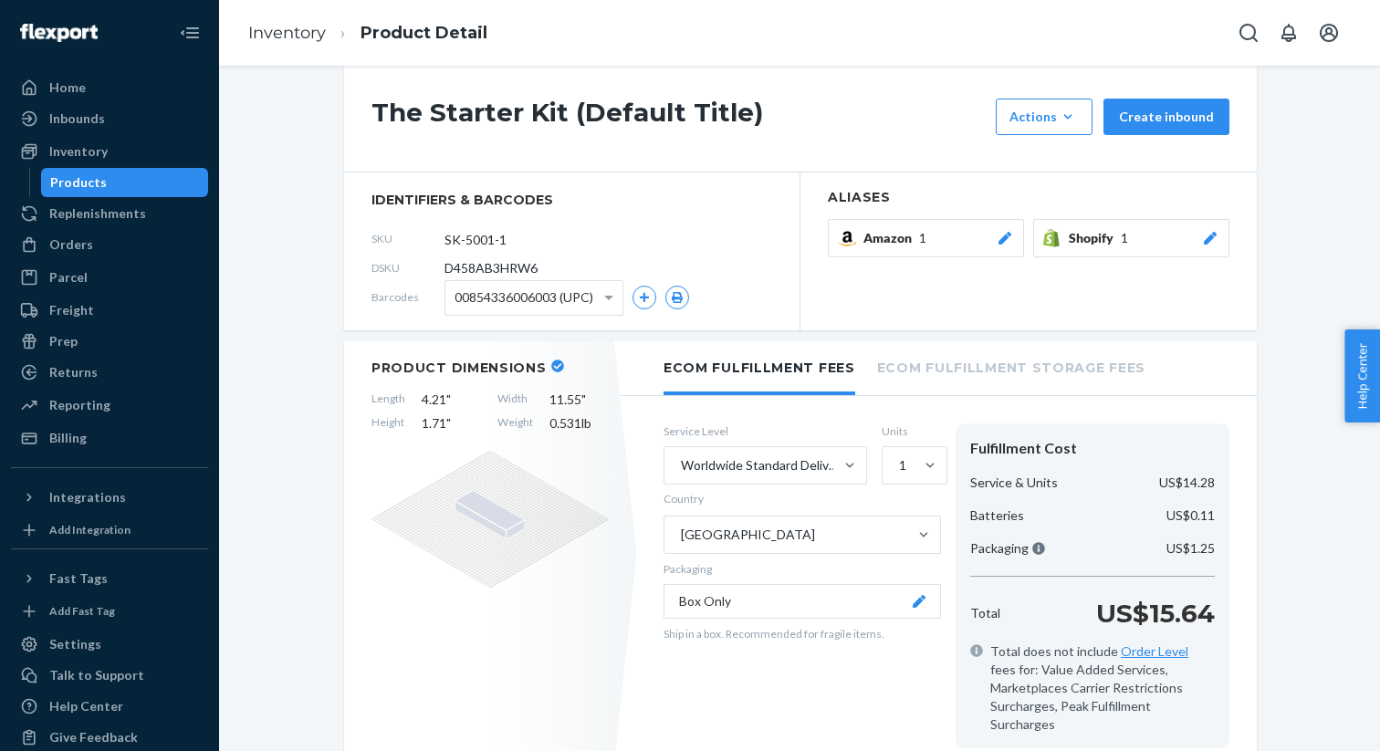
scroll to position [3, 0]
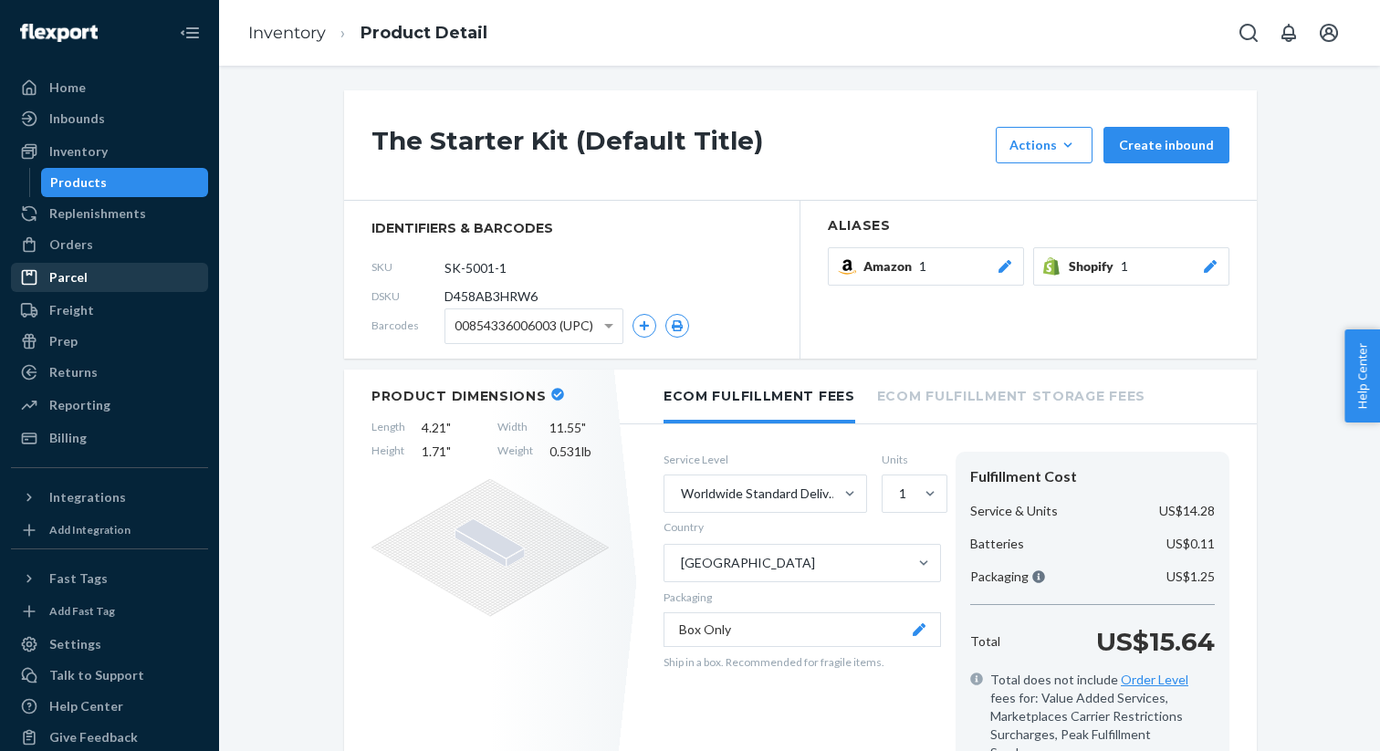
click at [94, 282] on div "Parcel" at bounding box center [110, 278] width 194 height 26
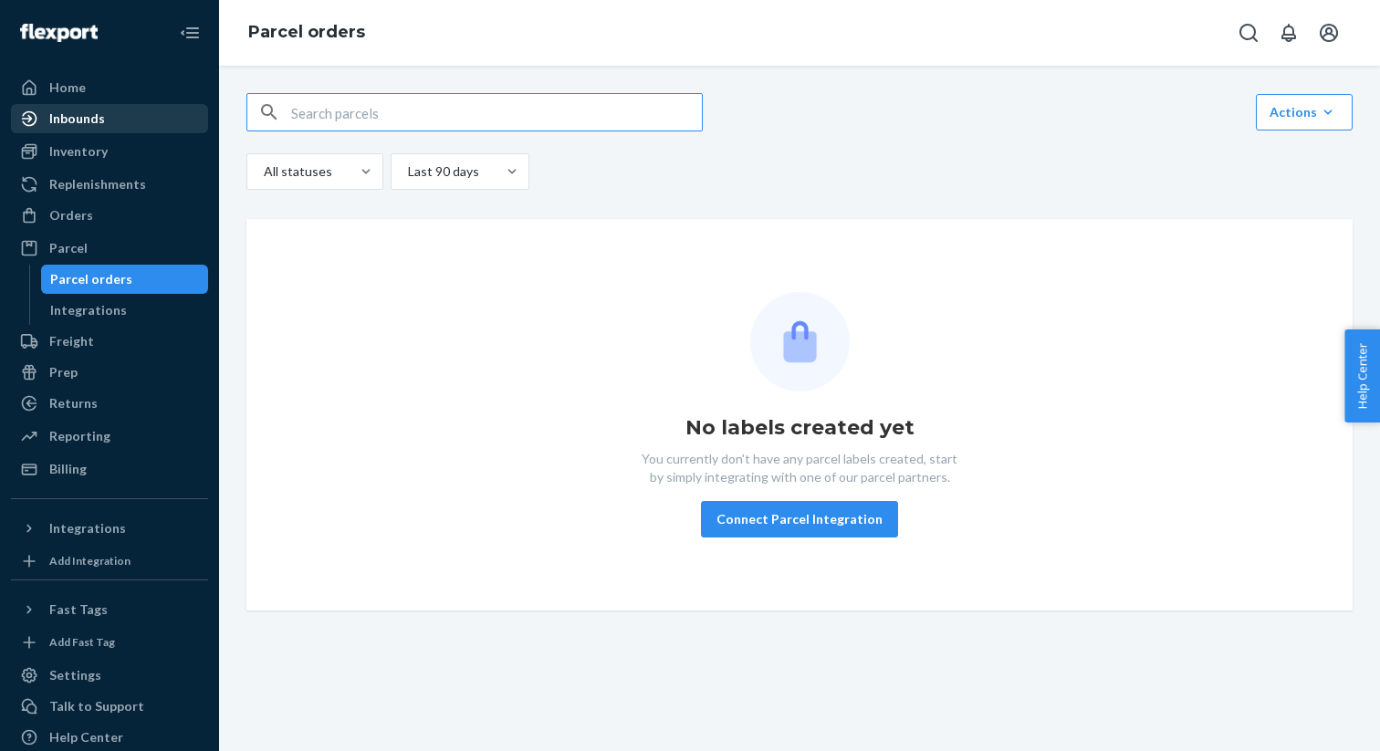
click at [65, 122] on div "Inbounds" at bounding box center [77, 119] width 56 height 18
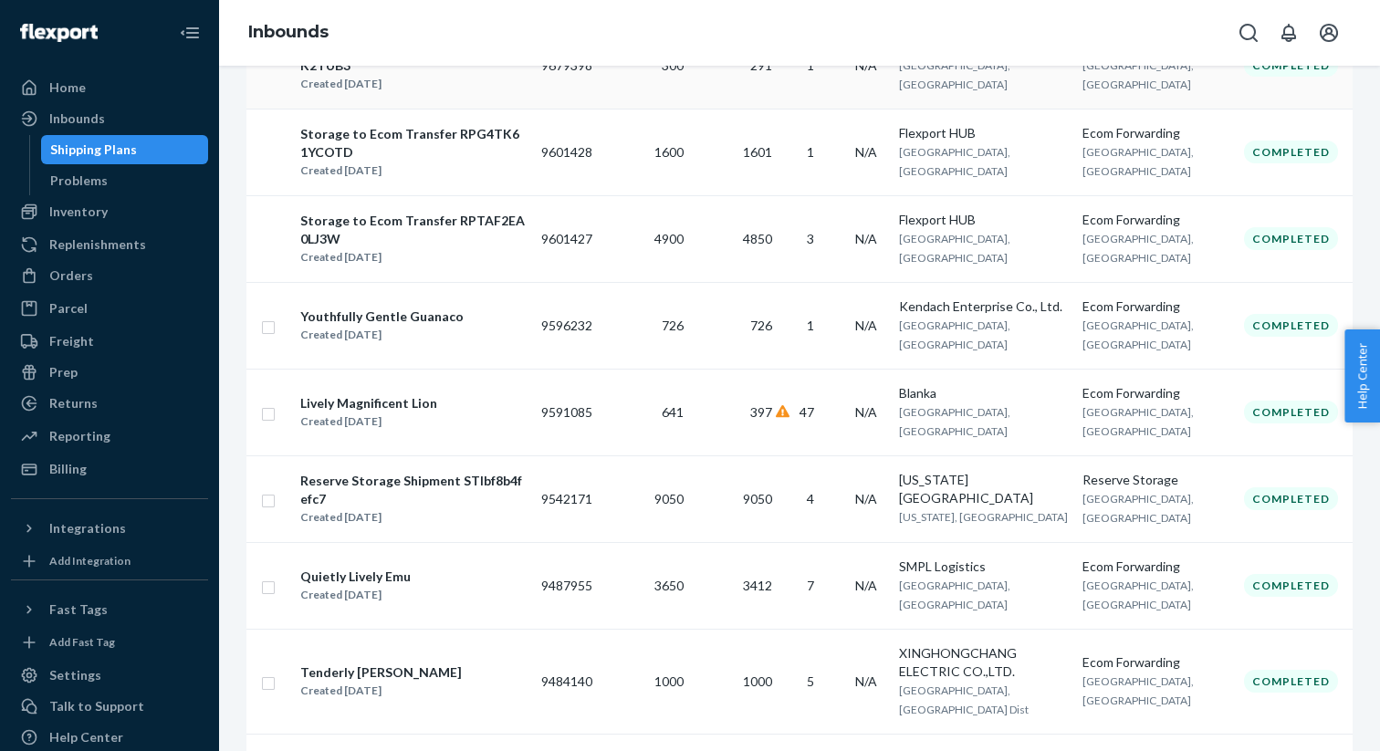
scroll to position [638, 0]
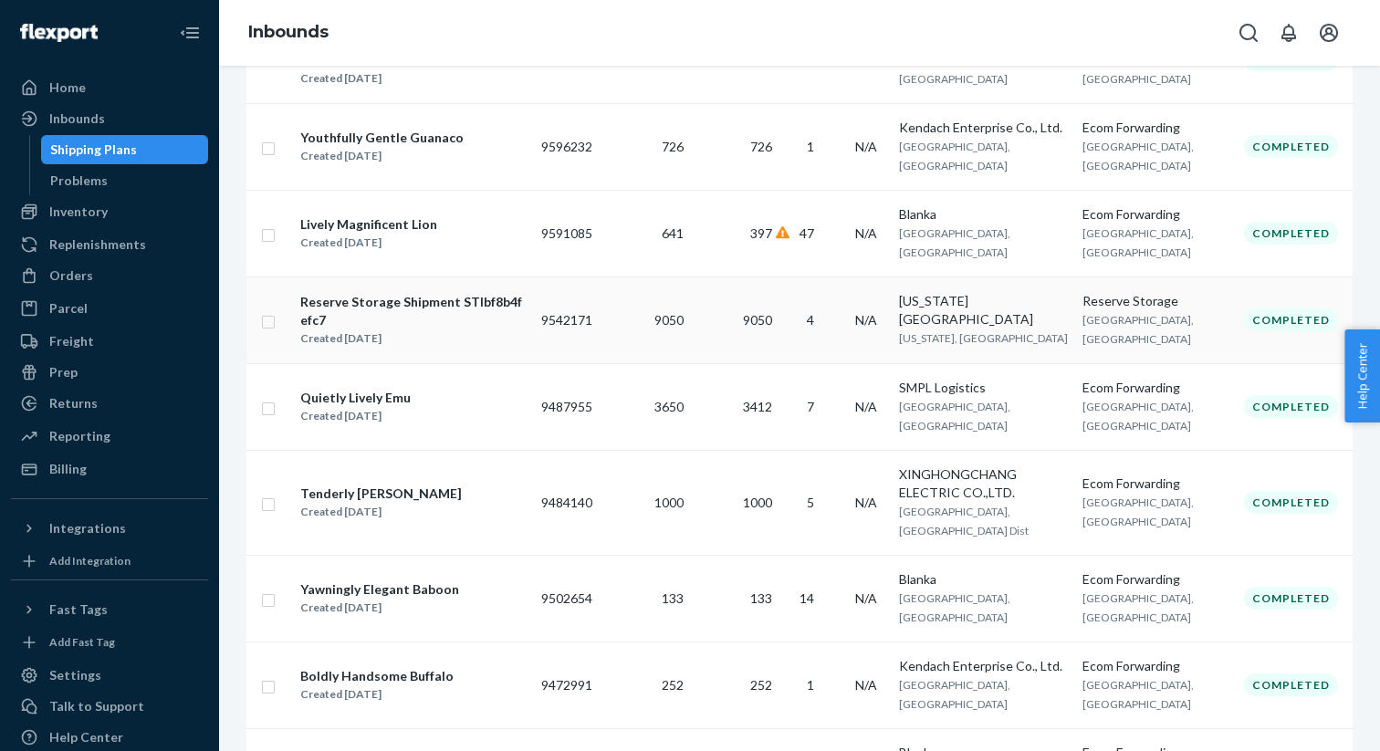
click at [381, 301] on div "Reserve Storage Shipment STIbf8b4fefc7" at bounding box center [412, 311] width 225 height 37
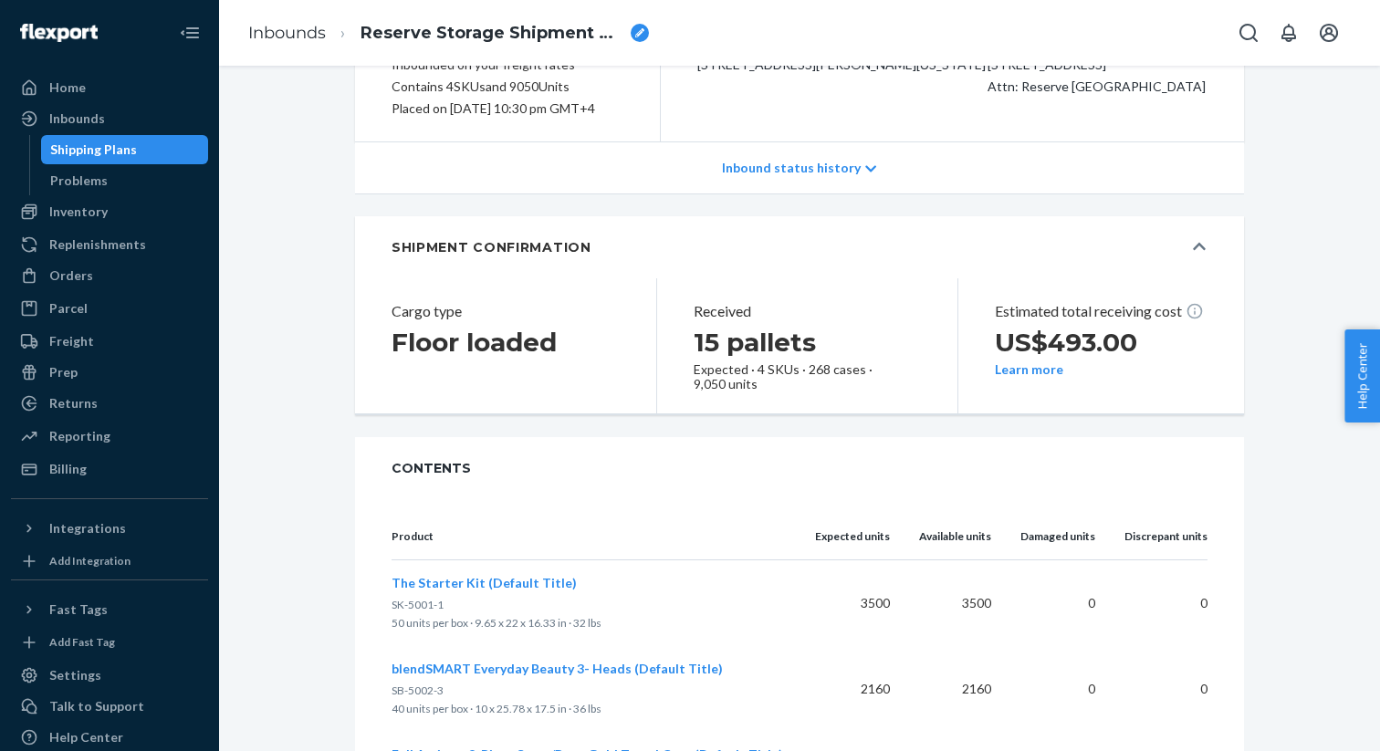
scroll to position [495, 0]
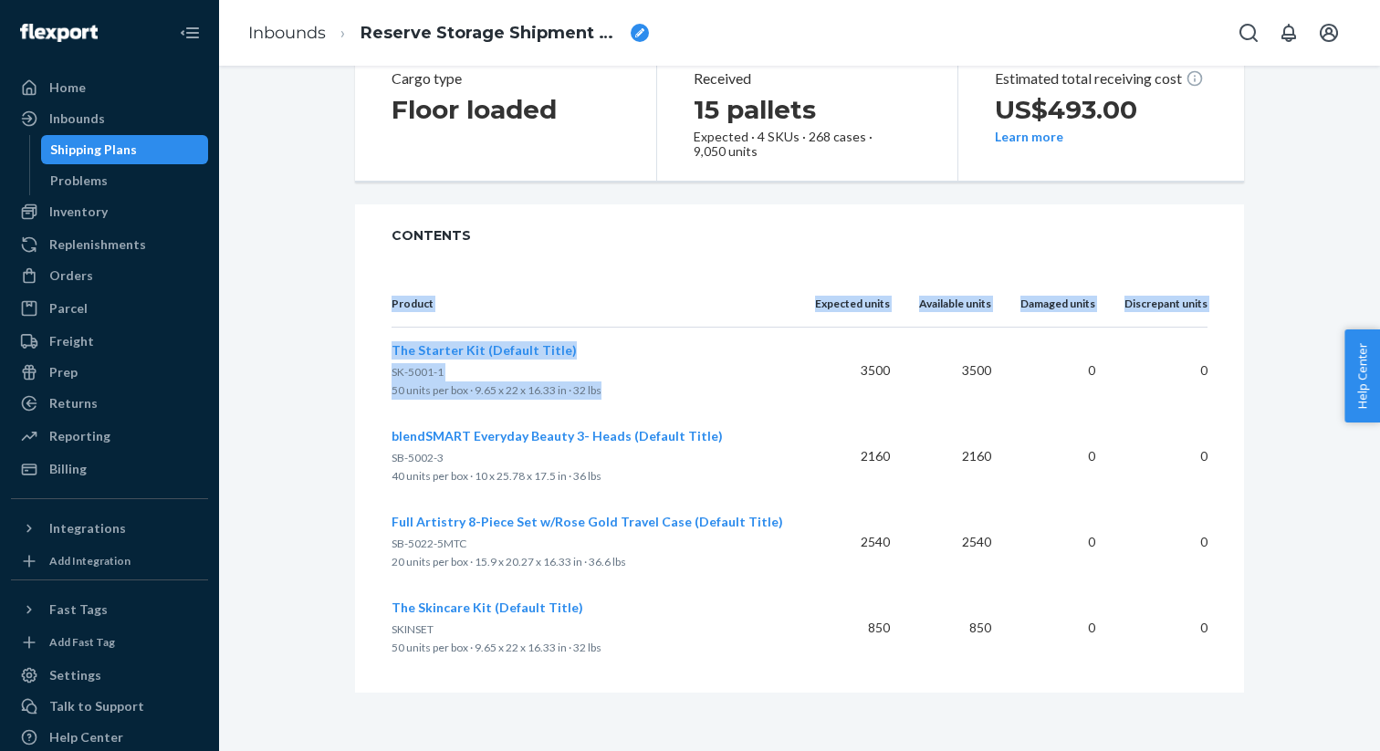
drag, startPoint x: 387, startPoint y: 342, endPoint x: 640, endPoint y: 387, distance: 256.8
click at [640, 387] on div "Product Expected units Available units Damaged units Discrepant units The Start…" at bounding box center [799, 480] width 889 height 426
click at [640, 387] on p "50 units per box · 9.65 x 22 x 16.33 in · 32 lbs" at bounding box center [589, 391] width 394 height 18
drag, startPoint x: 606, startPoint y: 389, endPoint x: 393, endPoint y: 351, distance: 216.9
click at [393, 351] on div "The Starter Kit (Default Title) SK-5001-1 50 units per box · 9.65 x 22 x 16.33 …" at bounding box center [589, 370] width 394 height 58
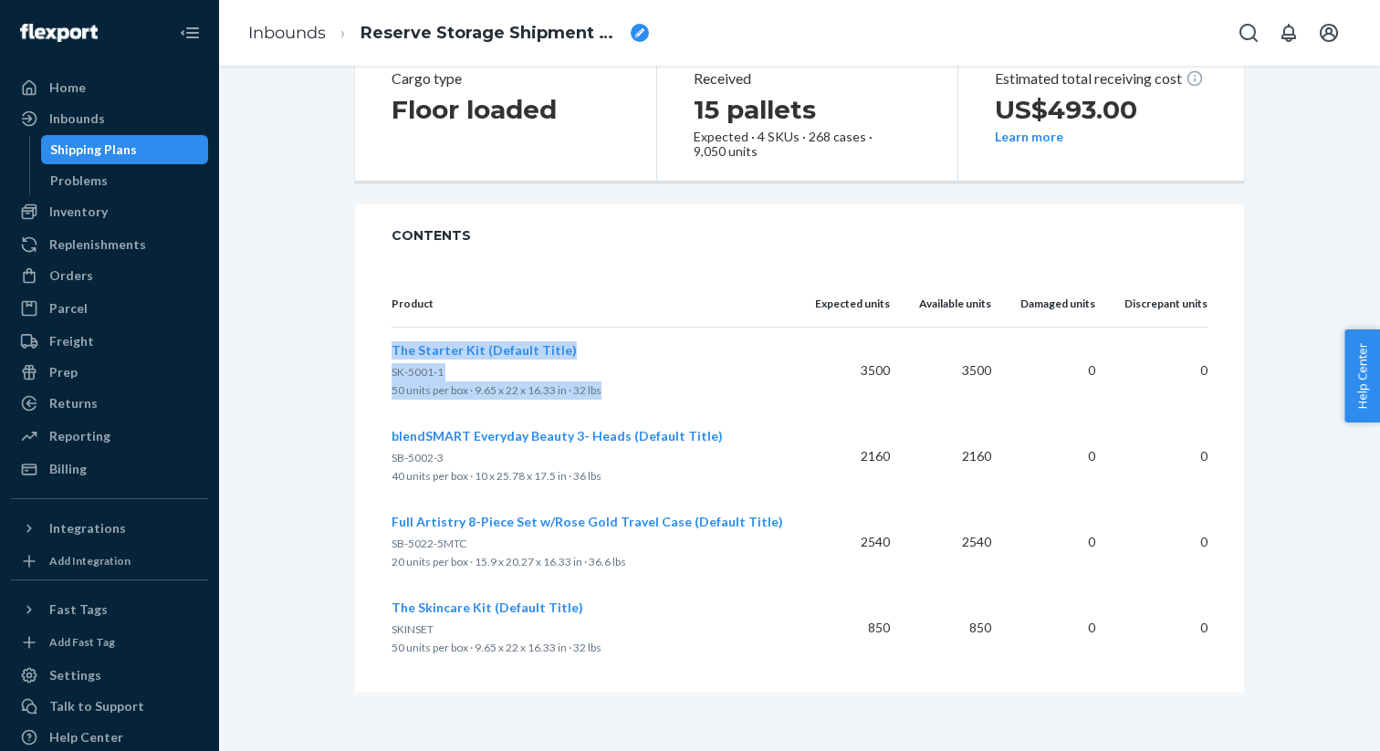
copy div "The Starter Kit (Default Title) SK-5001-1 50 units per box · 9.65 x 22 x 16.33 …"
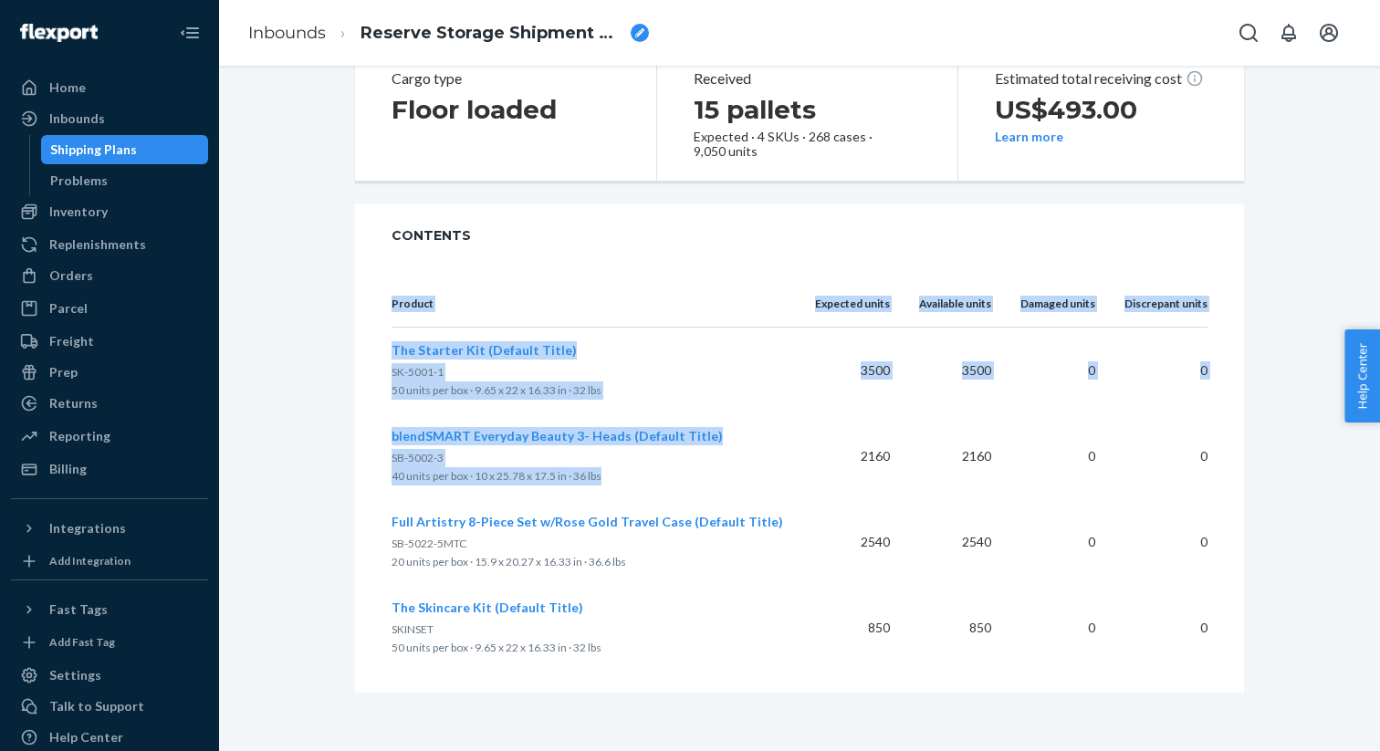
drag, startPoint x: 389, startPoint y: 456, endPoint x: 616, endPoint y: 476, distance: 228.1
click at [616, 476] on div "Product Expected units Available units Damaged units Discrepant units The Start…" at bounding box center [799, 480] width 889 height 426
click at [616, 476] on p "40 units per box · 10 x 25.78 x 17.5 in · 36 lbs" at bounding box center [589, 476] width 394 height 18
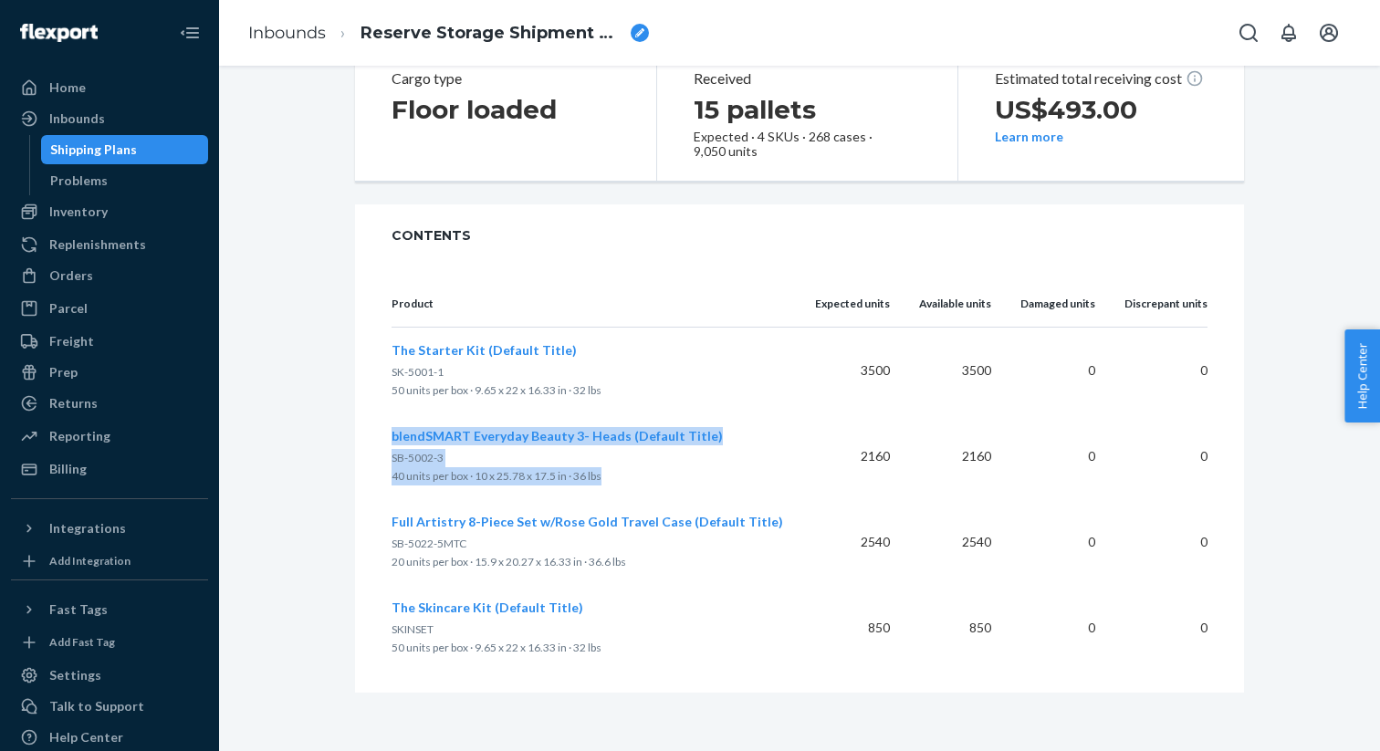
drag, startPoint x: 628, startPoint y: 478, endPoint x: 393, endPoint y: 435, distance: 238.5
click at [393, 435] on div "blendSMART Everyday Beauty 3- Heads (Default Title) SB-5002-3 40 units per box …" at bounding box center [589, 456] width 394 height 58
copy div "blendSMART Everyday Beauty 3- Heads (Default Title) SB-5002-3 40 units per box …"
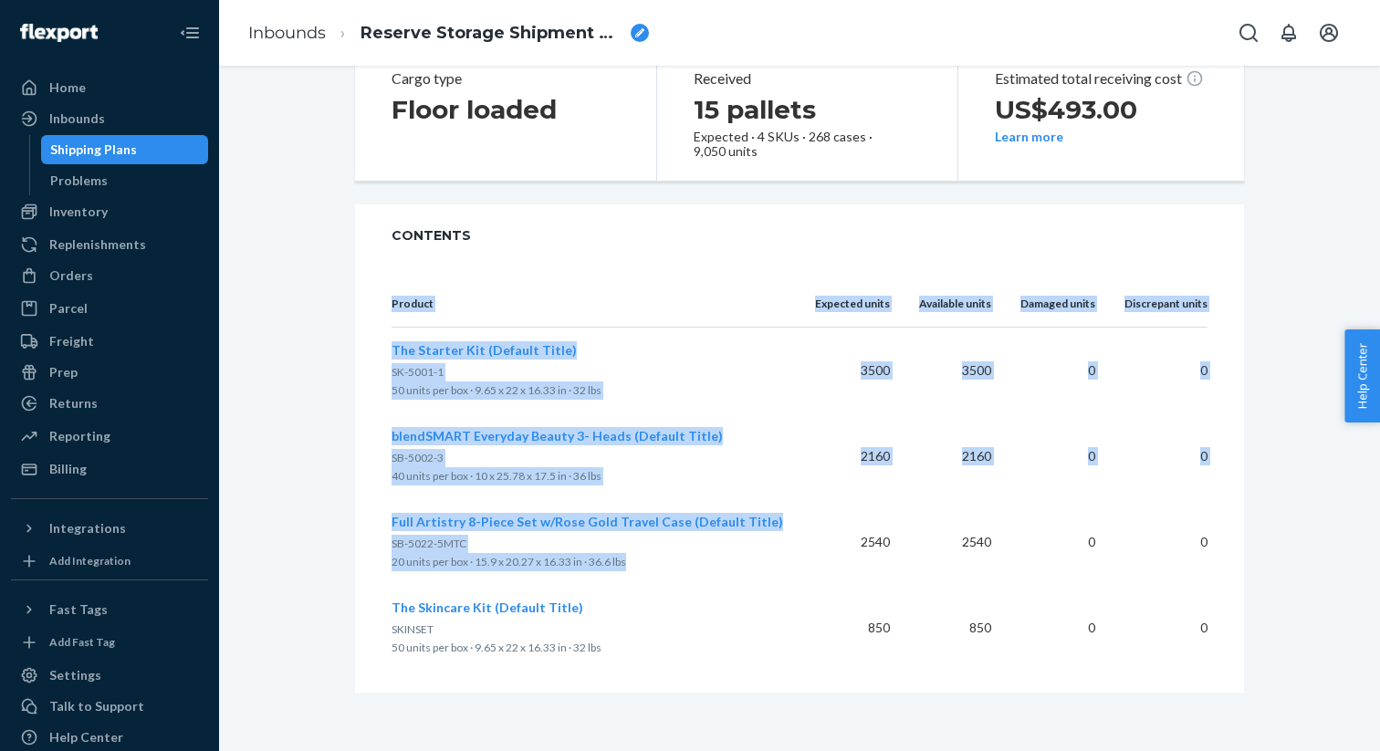
drag, startPoint x: 385, startPoint y: 521, endPoint x: 674, endPoint y: 560, distance: 291.0
click at [674, 560] on div "Product Expected units Available units Damaged units Discrepant units The Start…" at bounding box center [799, 480] width 889 height 426
click at [674, 560] on p "20 units per box · 15.9 x 20.27 x 16.33 in · 36.6 lbs" at bounding box center [589, 562] width 394 height 18
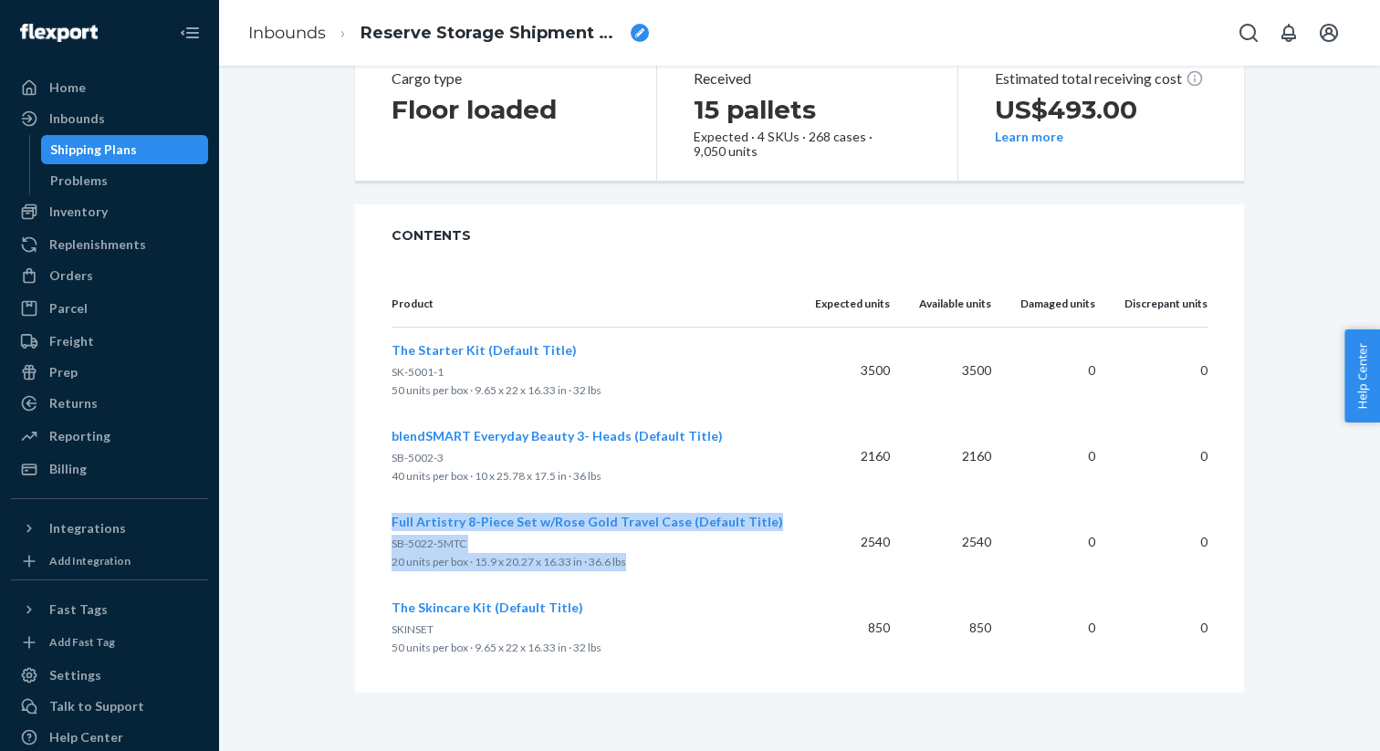
drag, startPoint x: 650, startPoint y: 565, endPoint x: 392, endPoint y: 527, distance: 261.2
click at [392, 527] on div "Full Artistry 8-Piece Set w/Rose Gold Travel Case (Default Title) SB-5022-5MTC …" at bounding box center [589, 542] width 394 height 58
copy div "Full Artistry 8-Piece Set w/Rose Gold Travel Case (Default Title) SB-5022-5MTC …"
click at [530, 560] on p "20 units per box · 15.9 x 20.27 x 16.33 in · 36.6 lbs" at bounding box center [589, 562] width 394 height 18
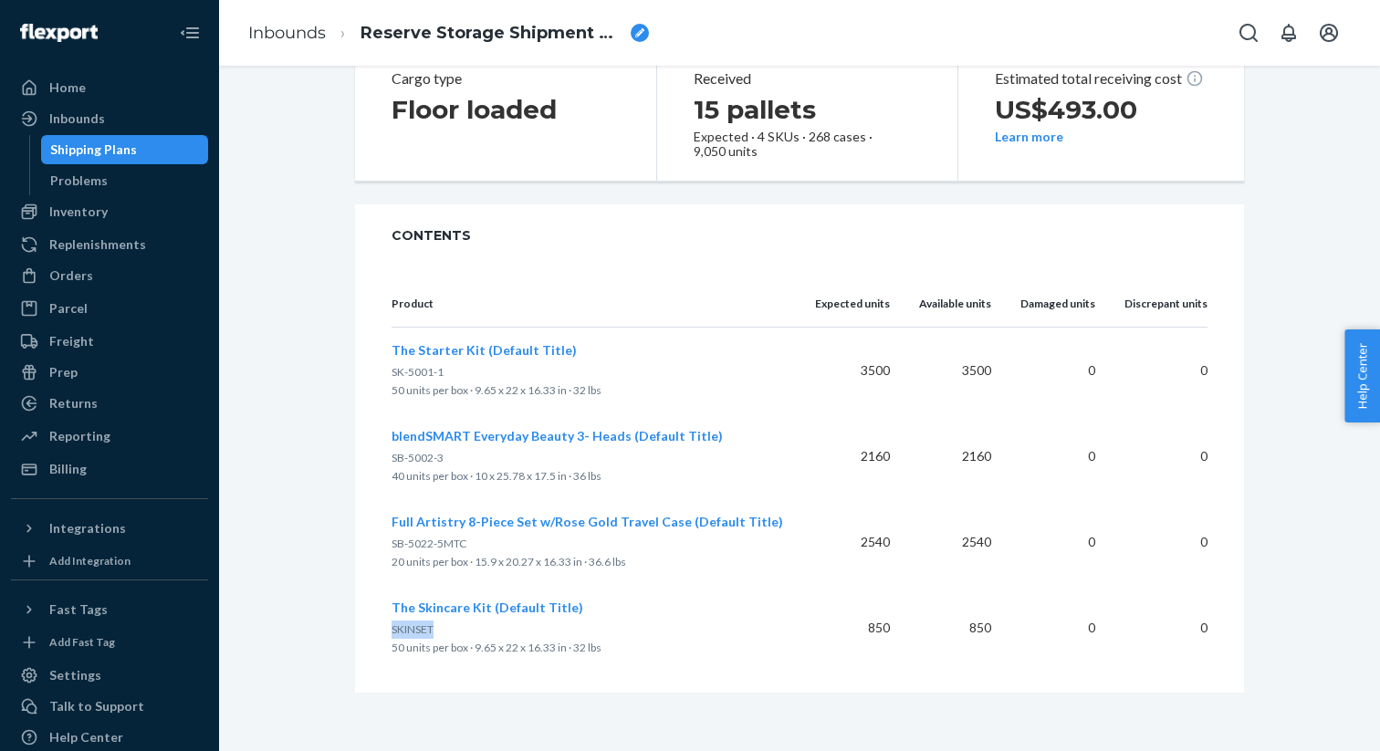
drag, startPoint x: 434, startPoint y: 629, endPoint x: 393, endPoint y: 632, distance: 41.2
click at [393, 632] on p "SKINSET" at bounding box center [589, 630] width 394 height 18
copy span "SKINSET"
